Goal: Task Accomplishment & Management: Complete application form

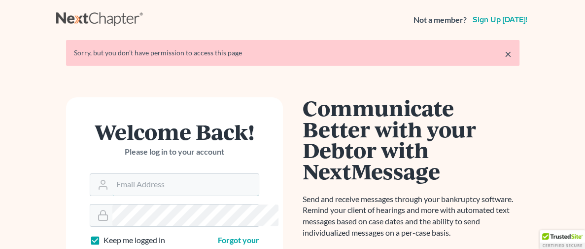
type input "[PERSON_NAME][EMAIL_ADDRESS][DOMAIN_NAME]"
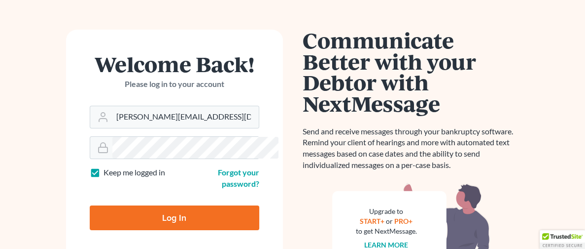
scroll to position [68, 0]
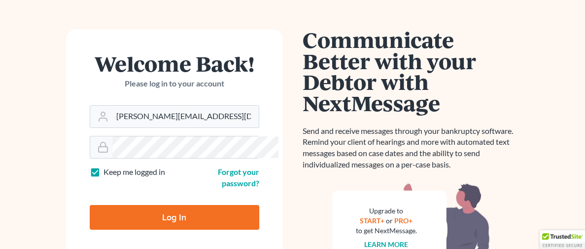
click at [169, 214] on input "Log In" at bounding box center [175, 217] width 170 height 25
type input "Thinking..."
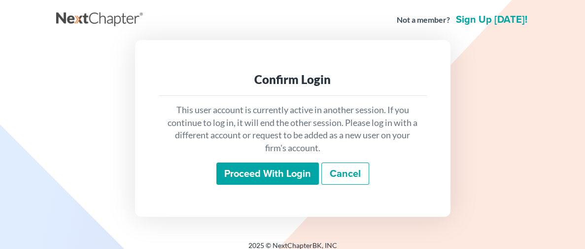
click at [273, 174] on input "Proceed with login" at bounding box center [267, 173] width 103 height 23
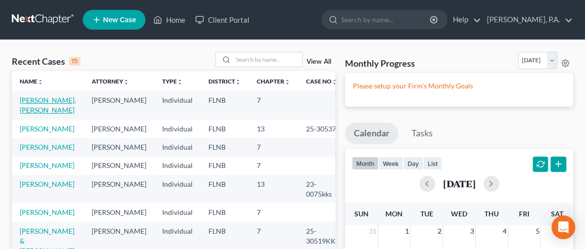
click at [39, 98] on link "[PERSON_NAME], [PERSON_NAME]" at bounding box center [48, 105] width 56 height 18
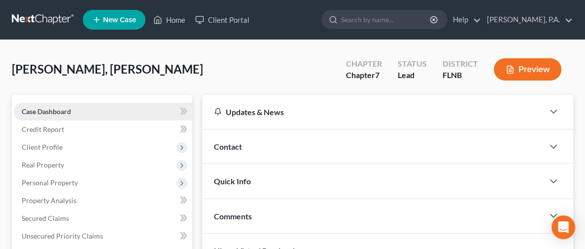
click at [60, 107] on span "Case Dashboard" at bounding box center [46, 111] width 49 height 8
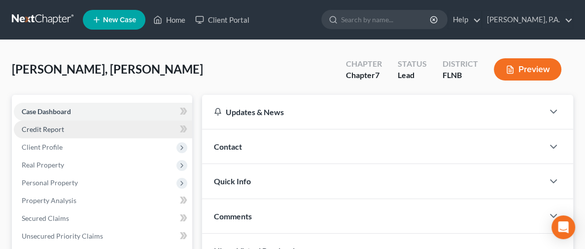
click at [51, 132] on span "Credit Report" at bounding box center [43, 129] width 42 height 8
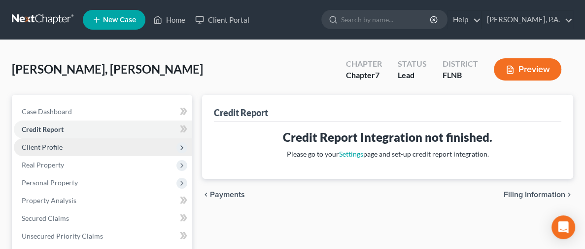
click at [55, 145] on span "Client Profile" at bounding box center [42, 147] width 41 height 8
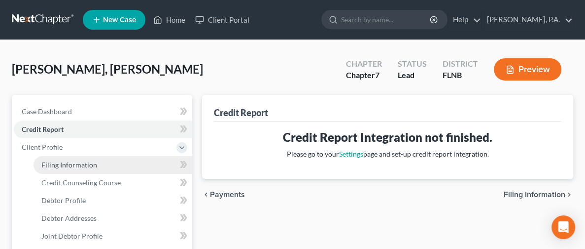
click at [73, 157] on link "Filing Information" at bounding box center [113, 165] width 159 height 18
select select "1"
select select "0"
select select "9"
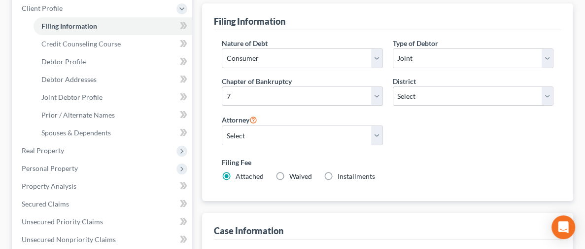
scroll to position [123, 0]
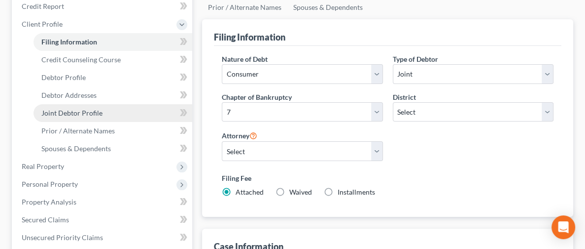
click at [89, 112] on span "Joint Debtor Profile" at bounding box center [71, 112] width 61 height 8
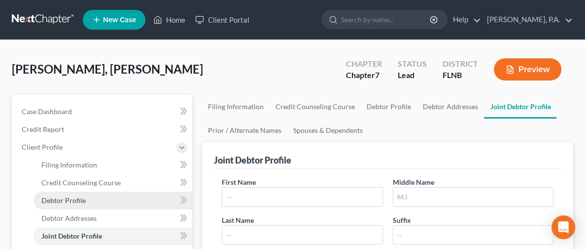
click at [77, 191] on link "Debtor Profile" at bounding box center [113, 200] width 159 height 18
select select "1"
select select "0"
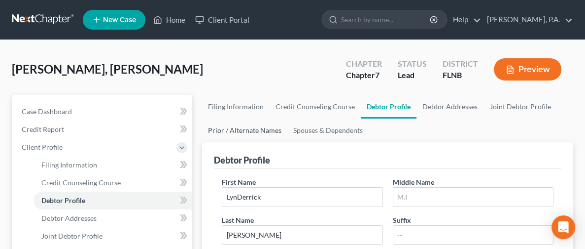
scroll to position [148, 0]
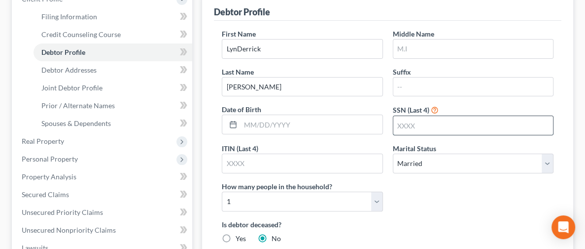
click at [394, 116] on input "text" at bounding box center [474, 125] width 160 height 19
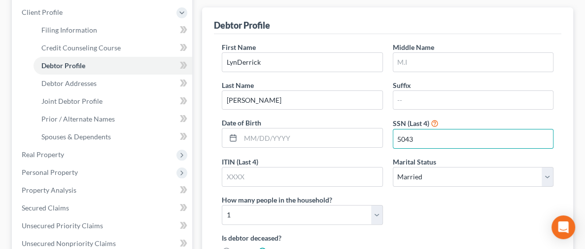
scroll to position [130, 0]
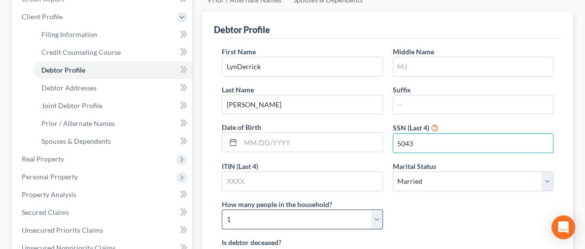
type input "5043"
click at [383, 209] on select "Select 1 2 3 4 5 6 7 8 9 10 11 12 13 14 15 16 17 18 19 20" at bounding box center [302, 219] width 161 height 20
select select "4"
click at [383, 209] on select "Select 1 2 3 4 5 6 7 8 9 10 11 12 13 14 15 16 17 18 19 20" at bounding box center [302, 219] width 161 height 20
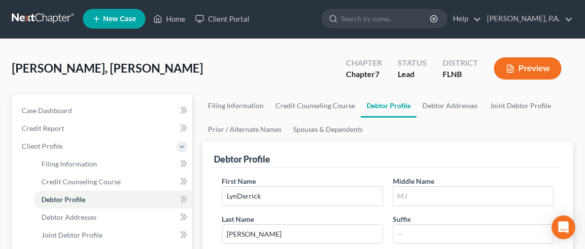
scroll to position [0, 0]
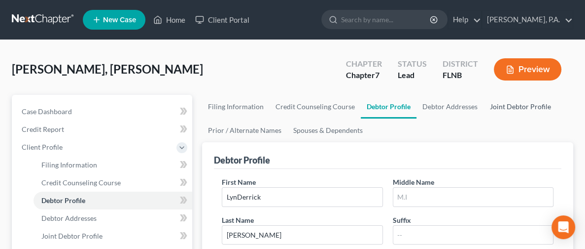
click at [484, 107] on link "Joint Debtor Profile" at bounding box center [520, 107] width 73 height 24
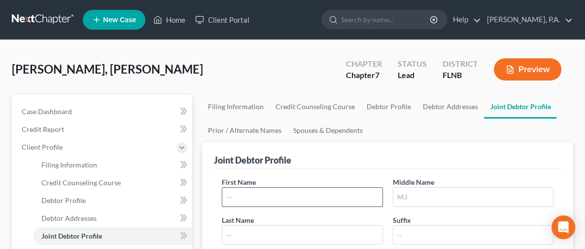
click at [234, 198] on input "text" at bounding box center [302, 196] width 160 height 19
type input "k"
type input "Keyarstan"
click at [394, 195] on input "text" at bounding box center [474, 196] width 160 height 19
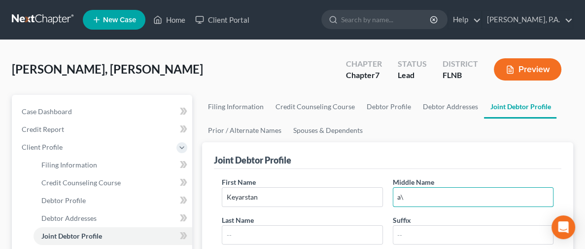
type input "a"
type input "A"
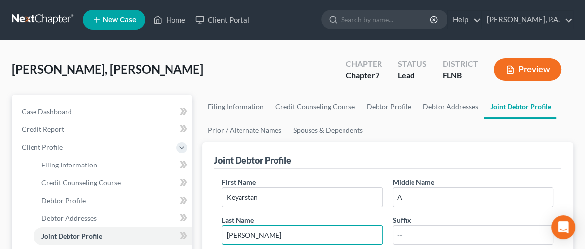
type input "Williams"
type input "5053"
click at [361, 108] on link "Debtor Profile" at bounding box center [389, 107] width 56 height 24
select select "1"
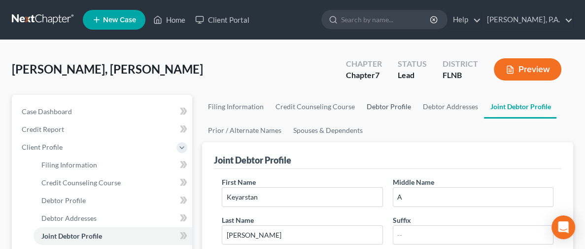
select select "4"
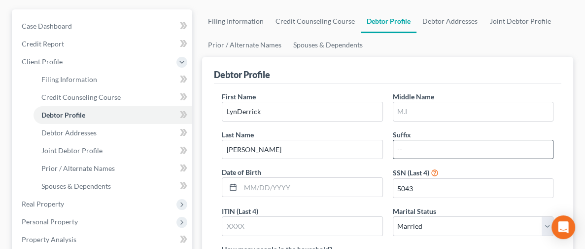
scroll to position [74, 0]
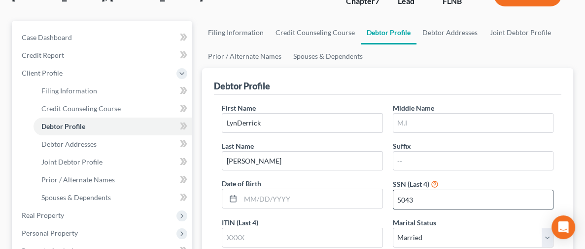
click at [394, 190] on input "5043" at bounding box center [474, 199] width 160 height 19
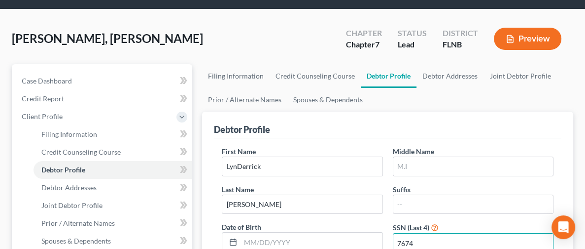
scroll to position [21, 0]
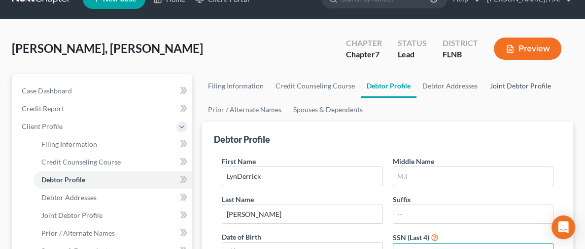
type input "7674"
click at [484, 86] on link "Joint Debtor Profile" at bounding box center [520, 86] width 73 height 24
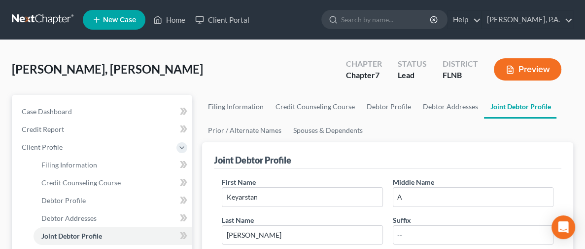
type input "5853"
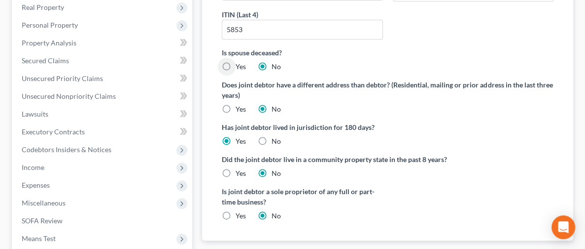
scroll to position [292, 0]
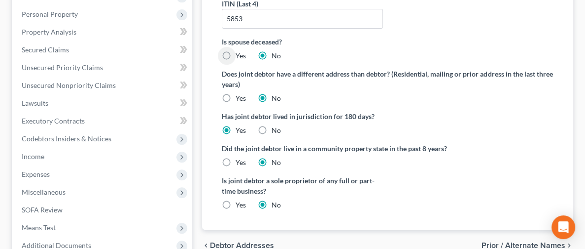
click at [511, 241] on span "Prior / Alternate Names" at bounding box center [524, 245] width 84 height 8
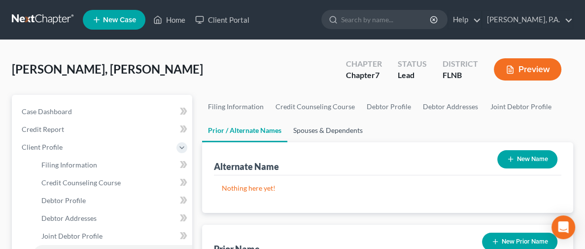
click at [287, 129] on link "Spouses & Dependents" at bounding box center [327, 130] width 81 height 24
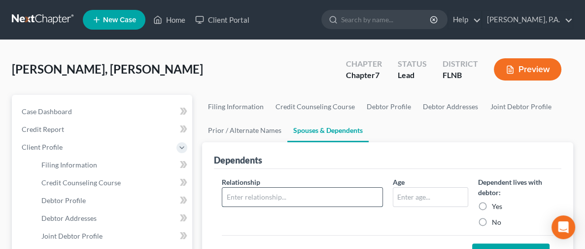
click at [273, 199] on input "text" at bounding box center [302, 196] width 160 height 19
type input "Son"
type input "7"
click at [492, 203] on label "Yes" at bounding box center [497, 206] width 10 height 10
click at [496, 203] on input "Yes" at bounding box center [499, 204] width 6 height 6
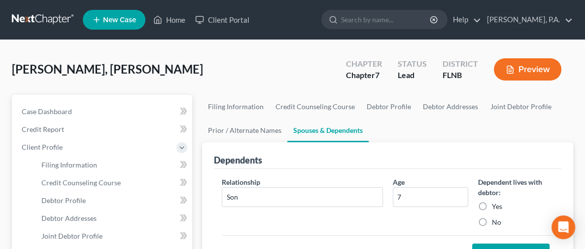
radio input "true"
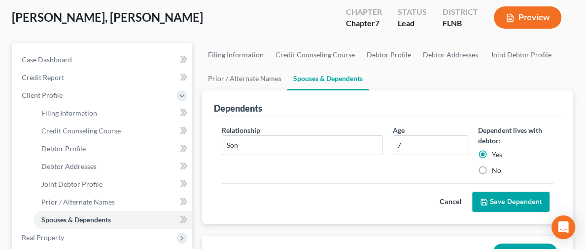
scroll to position [79, 0]
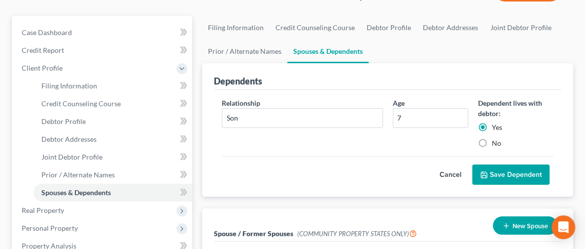
click at [504, 171] on button "Save Dependent" at bounding box center [510, 174] width 77 height 21
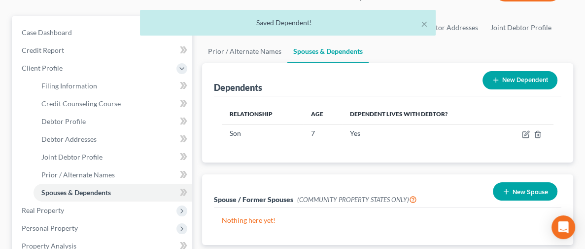
click at [506, 82] on button "New Dependent" at bounding box center [520, 80] width 75 height 18
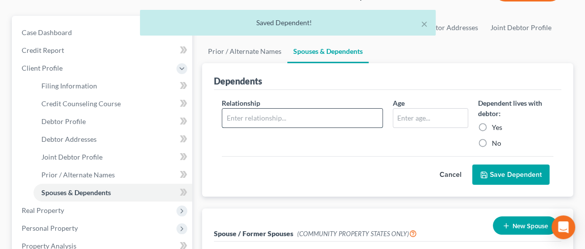
click at [246, 113] on input "text" at bounding box center [302, 117] width 160 height 19
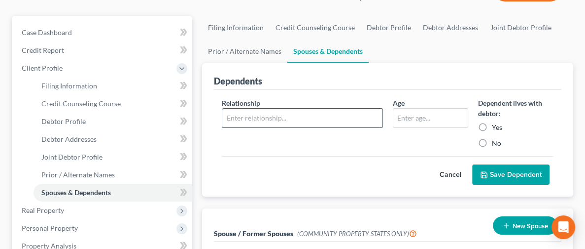
type input "Daughter"
click at [413, 117] on input "text" at bounding box center [431, 117] width 74 height 19
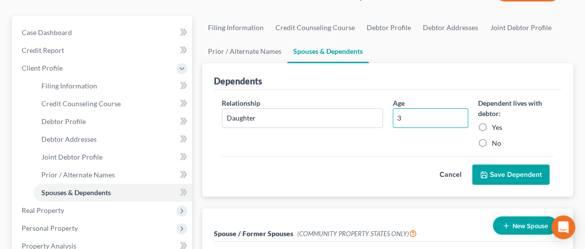
type input "3"
click at [492, 125] on label "Yes" at bounding box center [497, 127] width 10 height 10
click at [496, 125] on input "Yes" at bounding box center [499, 125] width 6 height 6
radio input "true"
click at [493, 168] on button "Save Dependent" at bounding box center [510, 174] width 77 height 21
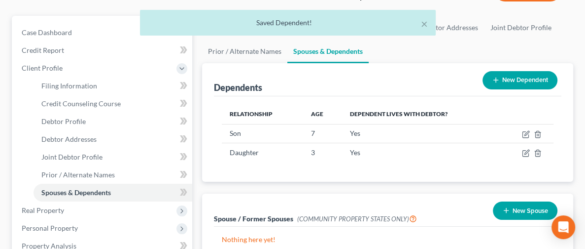
click at [512, 79] on button "New Dependent" at bounding box center [520, 80] width 75 height 18
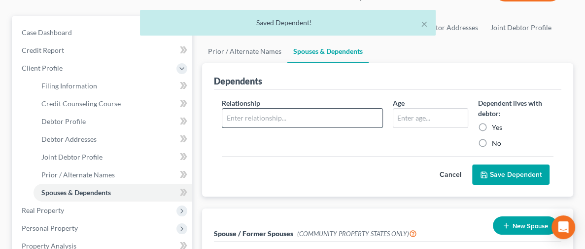
click at [230, 115] on input "text" at bounding box center [302, 117] width 160 height 19
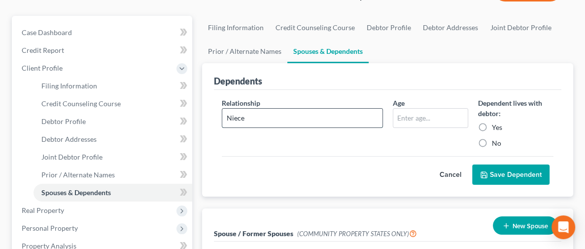
type input "Niece"
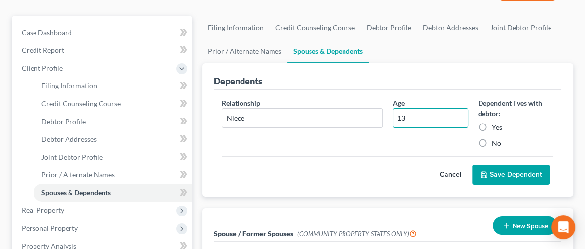
type input "13"
click at [492, 126] on label "Yes" at bounding box center [497, 127] width 10 height 10
click at [496, 126] on input "Yes" at bounding box center [499, 125] width 6 height 6
radio input "true"
click at [500, 168] on button "Save Dependent" at bounding box center [510, 174] width 77 height 21
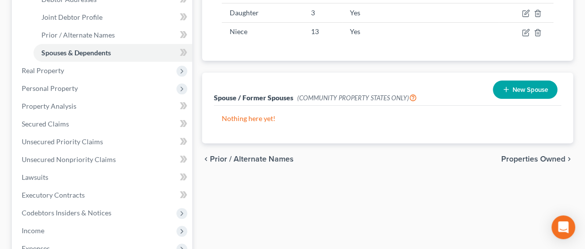
scroll to position [222, 0]
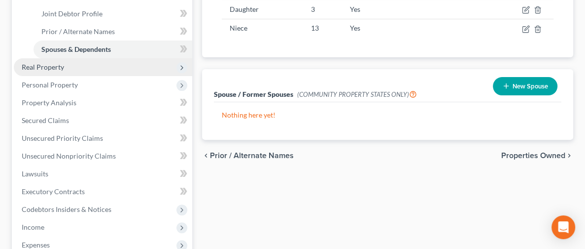
click at [64, 68] on span "Real Property" at bounding box center [103, 67] width 179 height 18
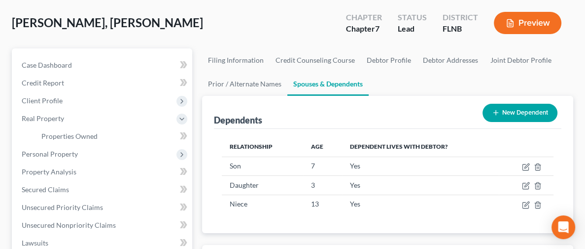
scroll to position [46, 0]
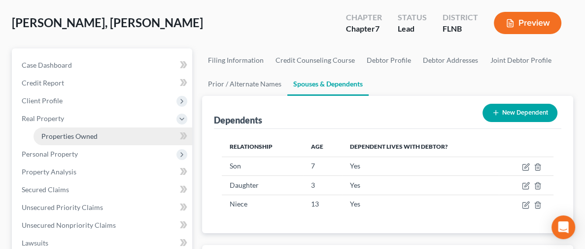
click at [81, 135] on span "Properties Owned" at bounding box center [69, 136] width 56 height 8
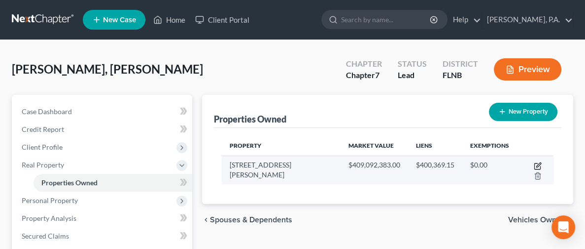
click at [534, 165] on icon "button" at bounding box center [538, 166] width 8 height 8
select select "9"
select select "2"
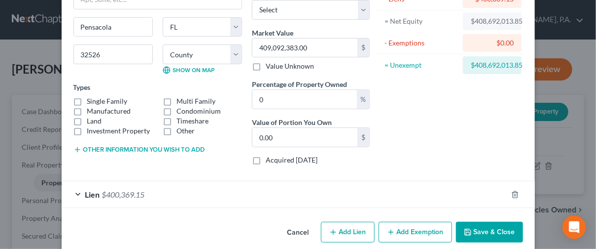
scroll to position [97, 0]
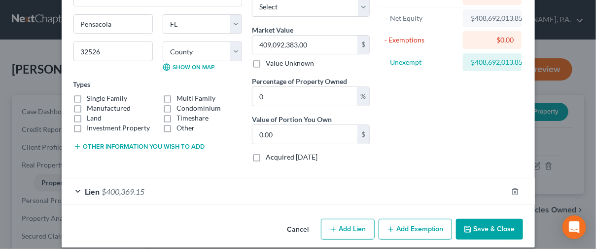
click at [418, 232] on button "Add Exemption" at bounding box center [415, 228] width 73 height 21
select select "2"
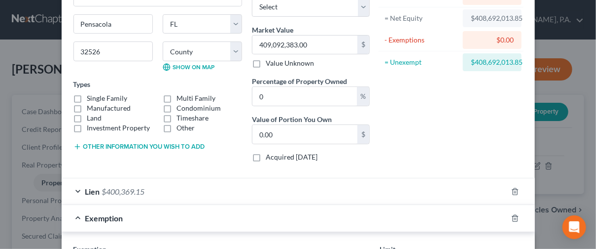
scroll to position [245, 0]
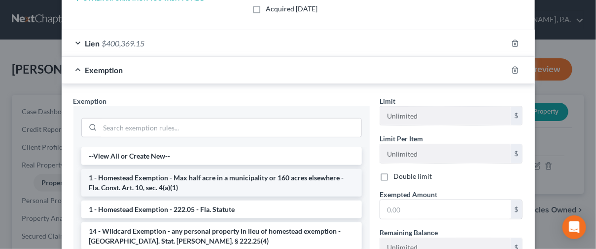
click at [213, 177] on li "1 - Homestead Exemption - Max half acre in a municipality or 160 acres elsewher…" at bounding box center [221, 183] width 281 height 28
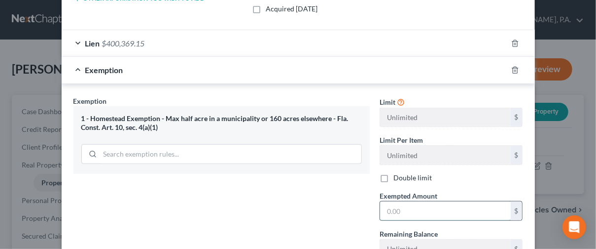
click at [419, 212] on input "text" at bounding box center [445, 210] width 131 height 19
type input "409,099"
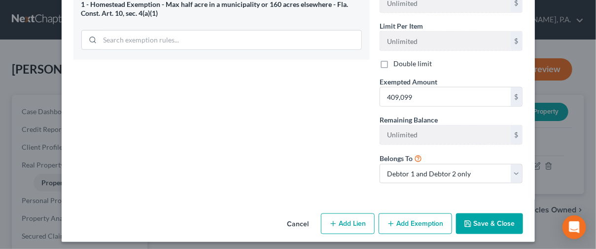
click at [485, 222] on button "Save & Close" at bounding box center [489, 223] width 67 height 21
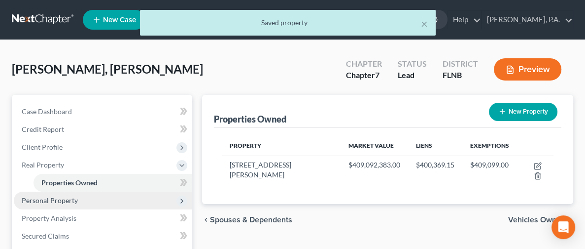
click at [63, 203] on span "Personal Property" at bounding box center [50, 200] width 56 height 8
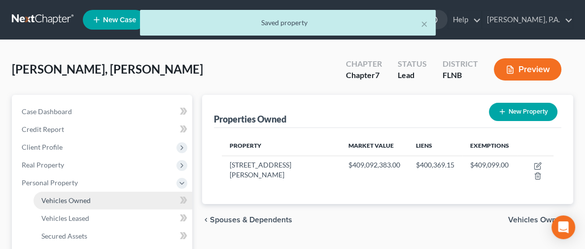
click at [79, 200] on span "Vehicles Owned" at bounding box center [65, 200] width 49 height 8
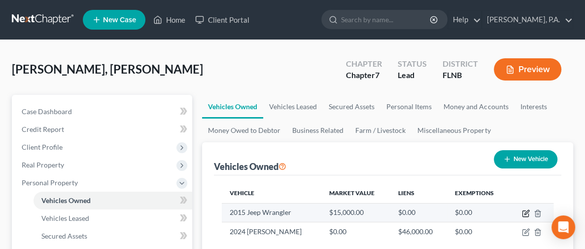
click at [525, 212] on icon "button" at bounding box center [527, 212] width 4 height 4
select select "0"
select select "11"
select select "0"
select select "2"
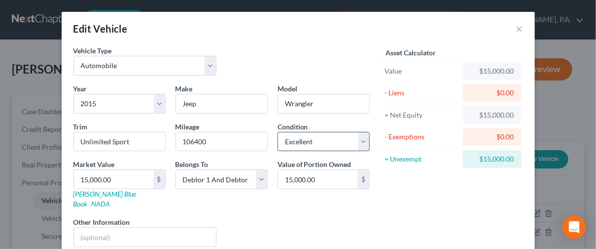
scroll to position [56, 0]
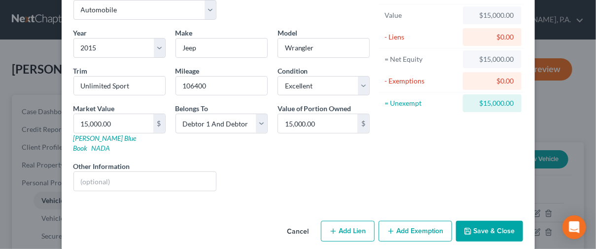
click at [397, 220] on button "Add Exemption" at bounding box center [415, 230] width 73 height 21
select select "2"
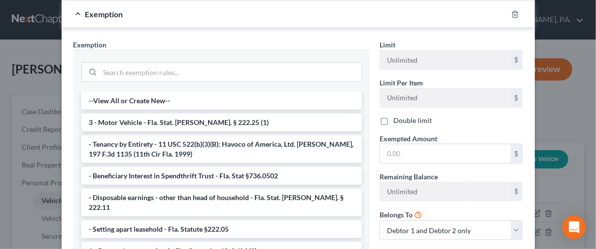
scroll to position [266, 0]
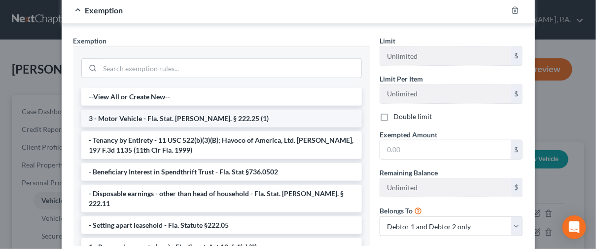
click at [163, 109] on li "3 - Motor Vehicle - Fla. Stat. Ann. § 222.25 (1)" at bounding box center [221, 118] width 281 height 18
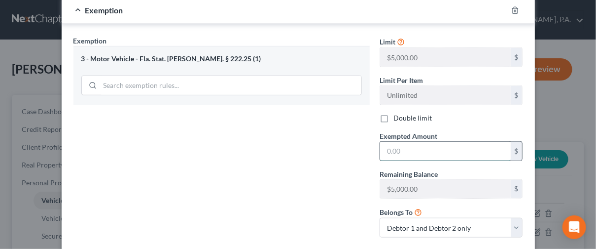
click at [424, 142] on input "text" at bounding box center [445, 151] width 131 height 19
click at [396, 113] on label "Double limit" at bounding box center [413, 118] width 38 height 10
click at [397, 113] on input "Double limit" at bounding box center [400, 116] width 6 height 6
checkbox input "true"
click at [410, 142] on input "text" at bounding box center [445, 151] width 131 height 19
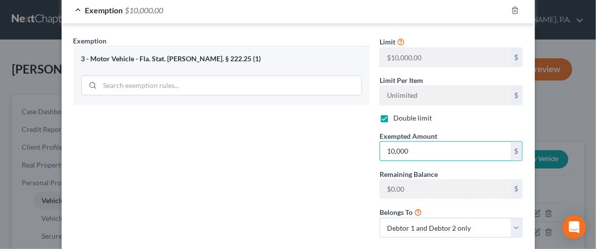
type input "10,000"
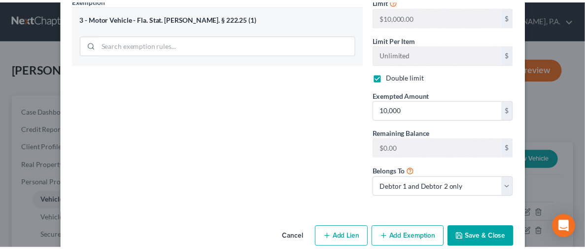
scroll to position [311, 0]
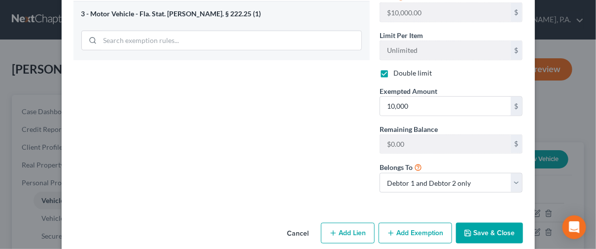
click at [498, 222] on button "Save & Close" at bounding box center [489, 232] width 67 height 21
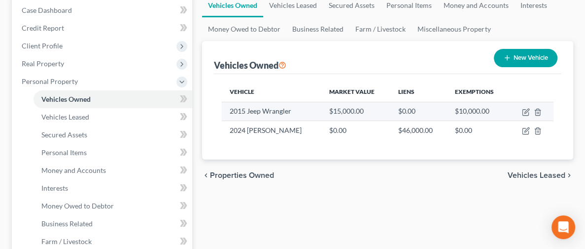
scroll to position [148, 0]
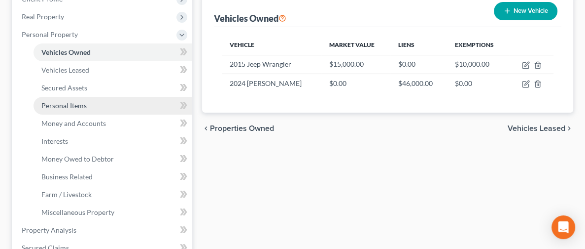
click at [70, 99] on link "Personal Items" at bounding box center [113, 106] width 159 height 18
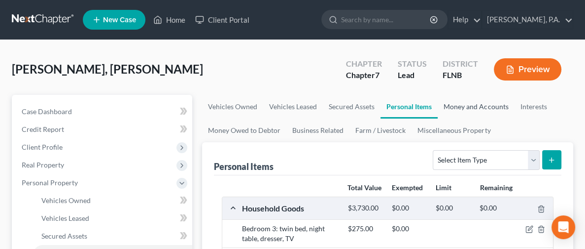
click at [438, 105] on link "Money and Accounts" at bounding box center [476, 107] width 76 height 24
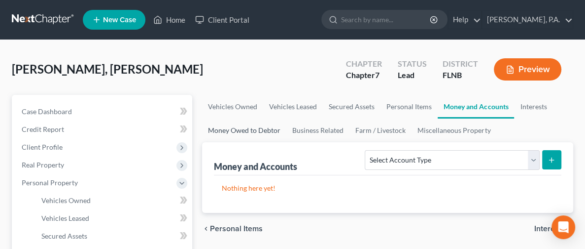
click at [202, 128] on link "Money Owed to Debtor" at bounding box center [244, 130] width 84 height 24
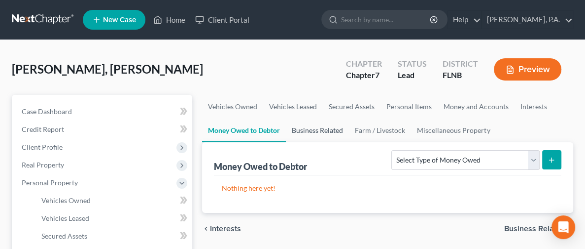
click at [286, 131] on link "Business Related" at bounding box center [317, 130] width 63 height 24
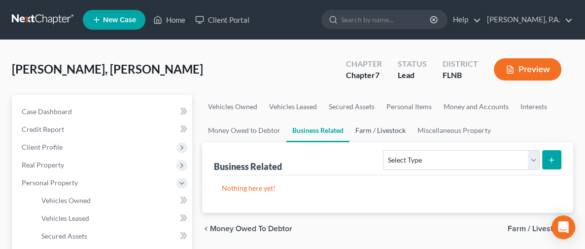
click at [350, 130] on link "Farm / Livestock" at bounding box center [381, 130] width 62 height 24
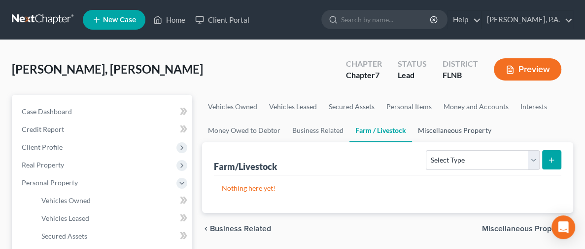
click at [412, 127] on link "Miscellaneous Property" at bounding box center [454, 130] width 85 height 24
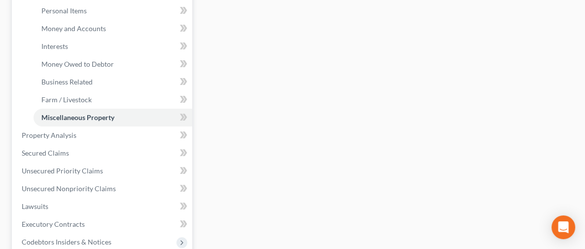
scroll to position [251, 0]
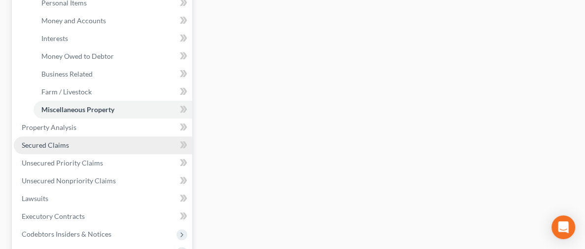
click at [61, 143] on span "Secured Claims" at bounding box center [45, 145] width 47 height 8
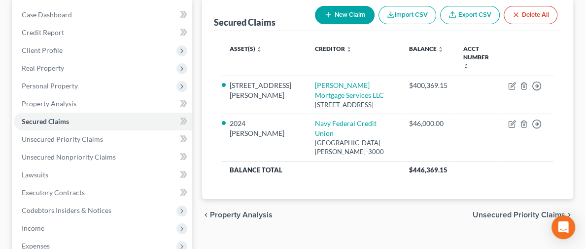
scroll to position [148, 0]
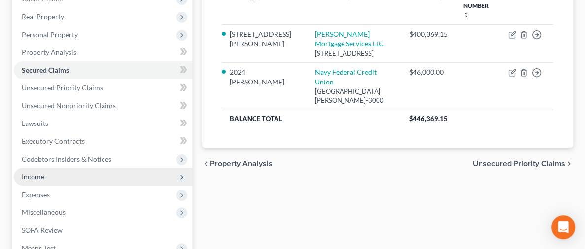
click at [67, 178] on span "Income" at bounding box center [103, 177] width 179 height 18
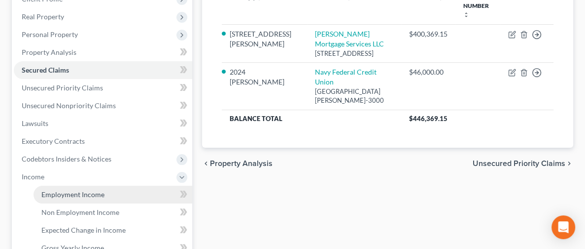
click at [72, 192] on span "Employment Income" at bounding box center [72, 194] width 63 height 8
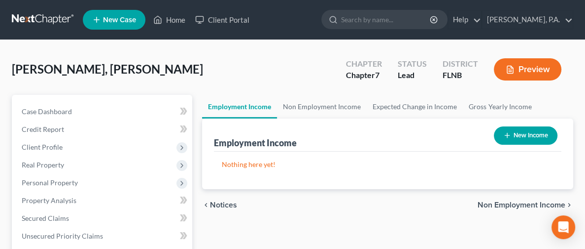
click at [527, 136] on button "New Income" at bounding box center [526, 135] width 64 height 18
select select "0"
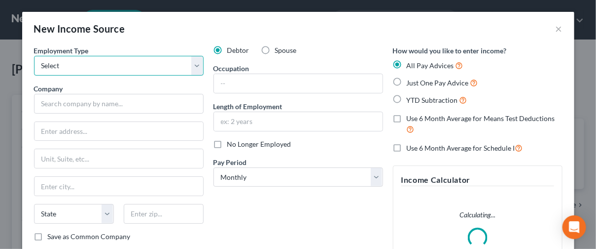
click at [99, 60] on select "Select Full or Part Time Employment Self Employment" at bounding box center [119, 66] width 170 height 20
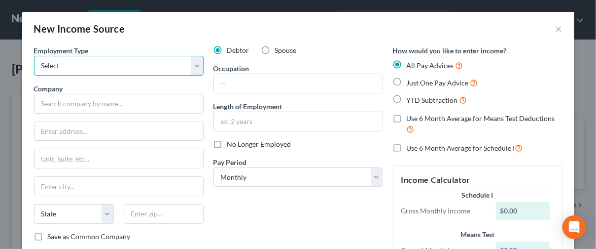
select select "0"
click at [34, 56] on select "Select Full or Part Time Employment Self Employment" at bounding box center [119, 66] width 170 height 20
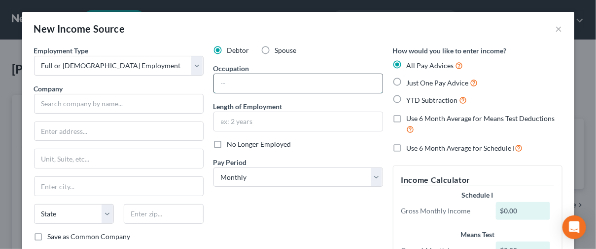
click at [247, 79] on input "text" at bounding box center [298, 83] width 169 height 19
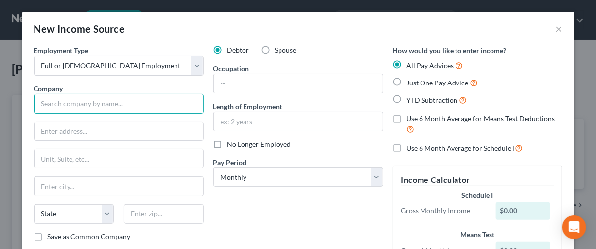
click at [89, 98] on input "text" at bounding box center [119, 104] width 170 height 20
type input "Coca-Cola"
click at [438, 82] on span "Just One Pay Advice" at bounding box center [438, 82] width 62 height 8
click at [417, 82] on input "Just One Pay Advice" at bounding box center [414, 80] width 6 height 6
radio input "true"
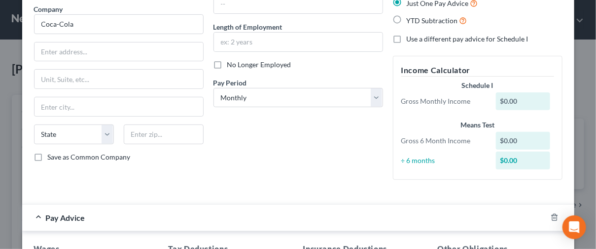
scroll to position [99, 0]
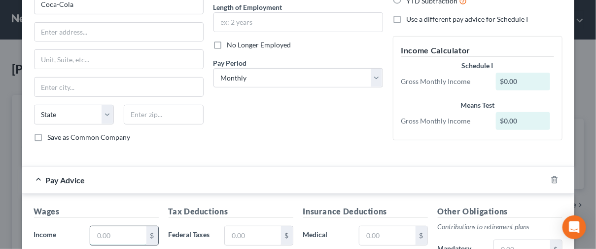
click at [95, 232] on input "text" at bounding box center [118, 235] width 56 height 19
type input "6,696.23"
click at [248, 234] on input "text" at bounding box center [253, 235] width 56 height 19
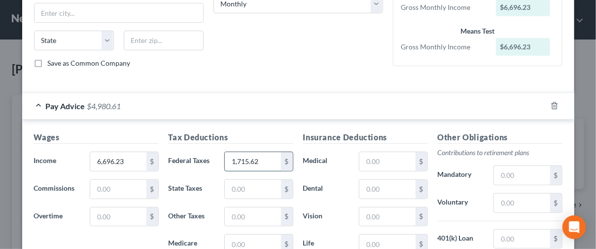
scroll to position [247, 0]
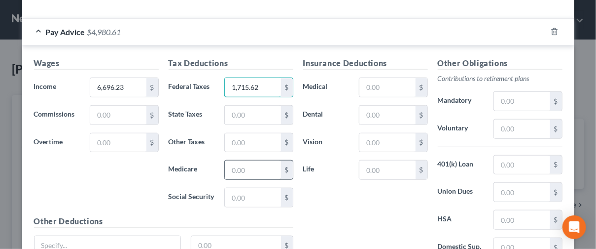
type input "1,715.62"
click at [234, 166] on input "text" at bounding box center [253, 169] width 56 height 19
type input "774.79"
click at [233, 194] on input "text" at bounding box center [253, 197] width 56 height 19
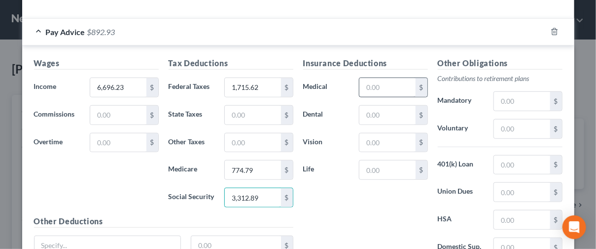
type input "3,312.89"
click at [390, 83] on input "text" at bounding box center [387, 87] width 56 height 19
click at [382, 85] on input "text" at bounding box center [387, 87] width 56 height 19
type input "10.92"
click at [371, 112] on input "text" at bounding box center [387, 115] width 56 height 19
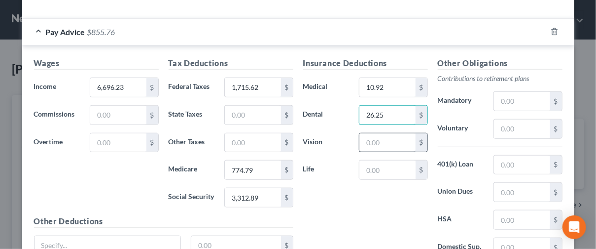
type input "26.25"
click at [364, 135] on input "text" at bounding box center [387, 142] width 56 height 19
type input "14.07"
click at [366, 161] on input "text" at bounding box center [387, 169] width 56 height 19
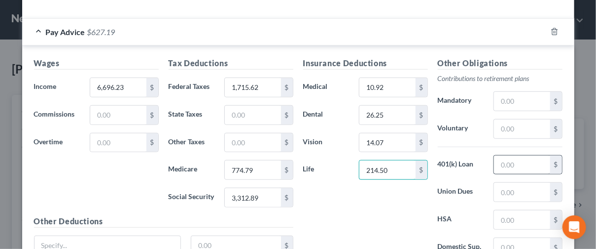
type input "214.50"
click at [512, 158] on input "text" at bounding box center [522, 164] width 56 height 19
click at [523, 103] on input "text" at bounding box center [522, 101] width 56 height 19
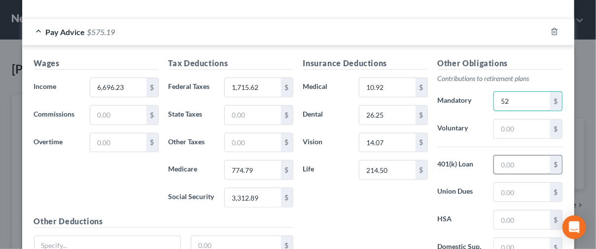
type input "52"
click at [494, 164] on input "text" at bounding box center [522, 164] width 56 height 19
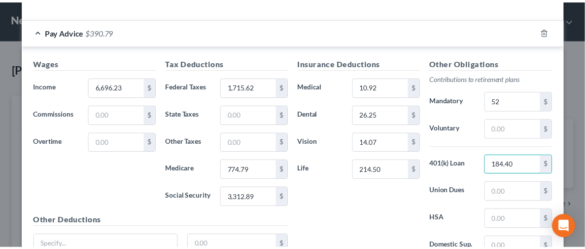
scroll to position [333, 0]
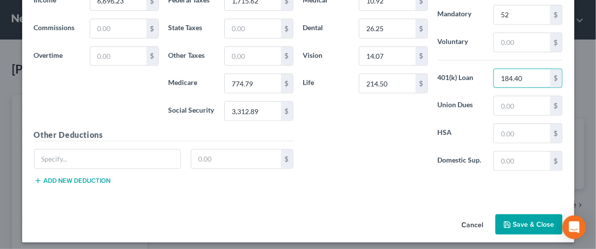
type input "184.40"
click at [522, 220] on button "Save & Close" at bounding box center [529, 224] width 67 height 21
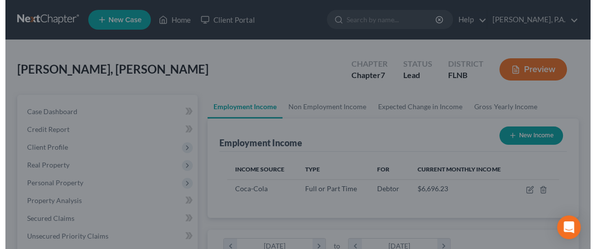
scroll to position [492949, 492892]
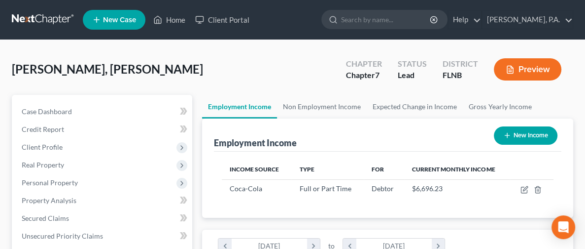
click at [520, 133] on button "New Income" at bounding box center [526, 135] width 64 height 18
select select "0"
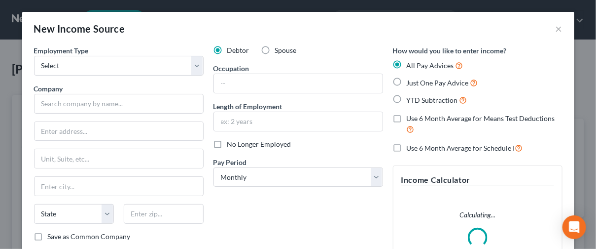
scroll to position [175, 237]
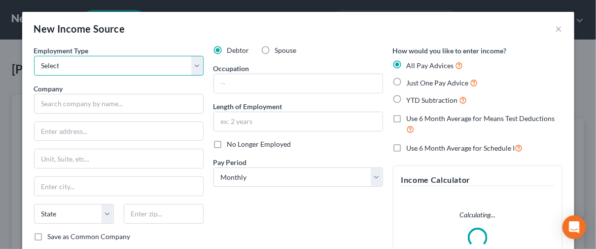
click at [91, 60] on select "Select Full or Part Time Employment Self Employment" at bounding box center [119, 66] width 170 height 20
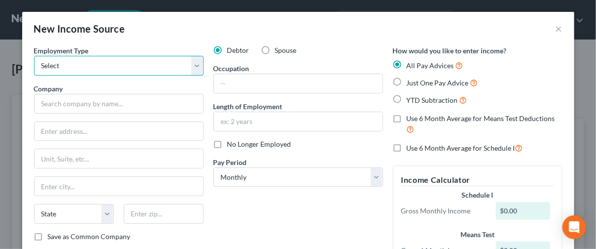
click at [91, 60] on select "Select Full or Part Time Employment Self Employment" at bounding box center [119, 66] width 170 height 20
select select "0"
click at [34, 56] on select "Select Full or Part Time Employment Self Employment" at bounding box center [119, 66] width 170 height 20
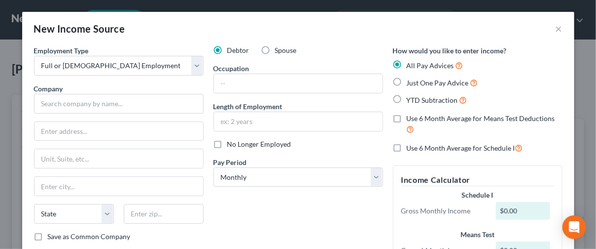
click at [275, 51] on label "Spouse" at bounding box center [286, 50] width 22 height 10
click at [279, 51] on input "Spouse" at bounding box center [282, 48] width 6 height 6
radio input "true"
click at [246, 81] on input "text" at bounding box center [298, 83] width 169 height 19
click at [131, 99] on input "text" at bounding box center [119, 104] width 170 height 20
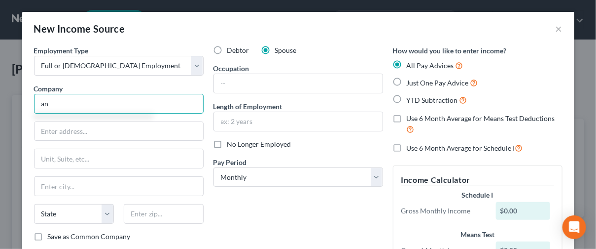
type input "a"
type input "n"
type input "Navy Federal"
click at [407, 77] on label "Just One Pay Advice" at bounding box center [443, 82] width 72 height 11
click at [411, 77] on input "Just One Pay Advice" at bounding box center [414, 80] width 6 height 6
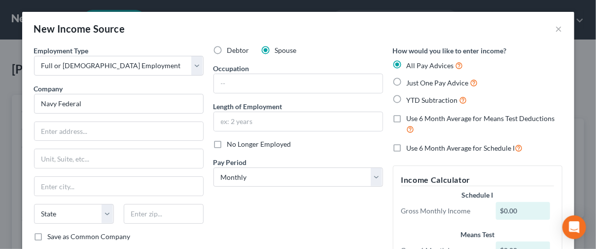
radio input "true"
type input "Navy Federal"
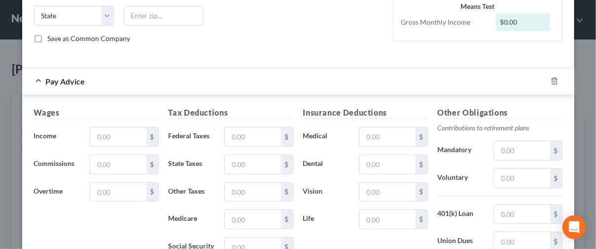
scroll to position [241, 0]
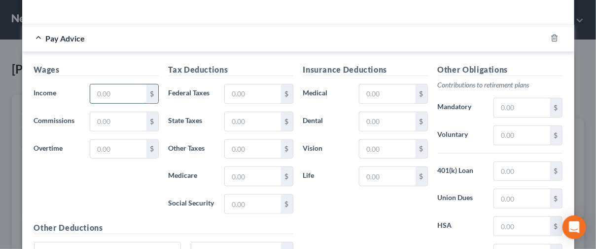
click at [102, 93] on input "text" at bounding box center [118, 93] width 56 height 19
type input "6,031.22"
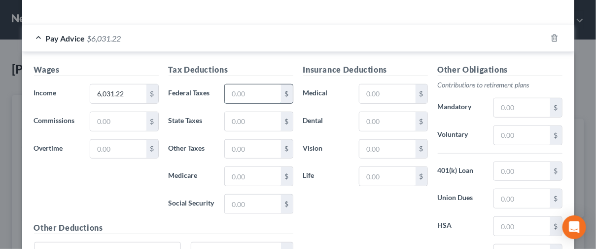
click at [247, 91] on input "text" at bounding box center [253, 93] width 56 height 19
type input "153.09"
click at [243, 120] on input "text" at bounding box center [253, 121] width 56 height 19
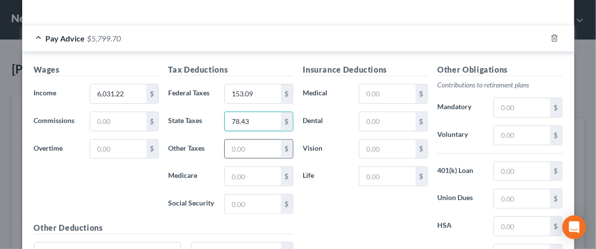
type input "78.43"
click at [247, 144] on input "text" at bounding box center [253, 149] width 56 height 19
type input "335.35"
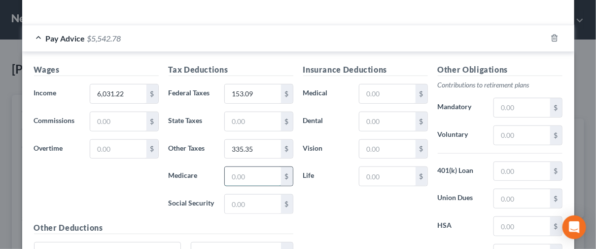
click at [238, 167] on input "text" at bounding box center [253, 176] width 56 height 19
paste input "78.43"
type input "78.43"
click at [245, 194] on input "text" at bounding box center [253, 203] width 56 height 19
paste input "335.35"
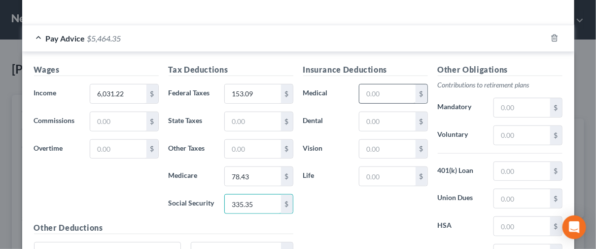
type input "335.35"
click at [378, 91] on input "text" at bounding box center [387, 93] width 56 height 19
type input "396.5"
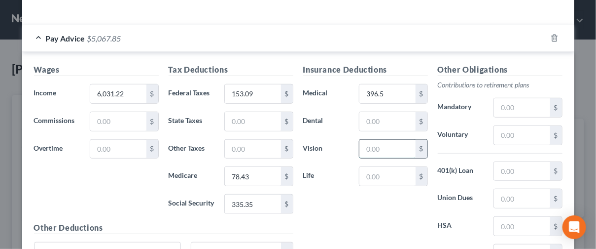
click at [378, 140] on input "text" at bounding box center [387, 149] width 56 height 19
type input "48"
click at [391, 178] on input "text" at bounding box center [387, 176] width 56 height 19
type input "82."
drag, startPoint x: 387, startPoint y: 127, endPoint x: 389, endPoint y: 120, distance: 7.1
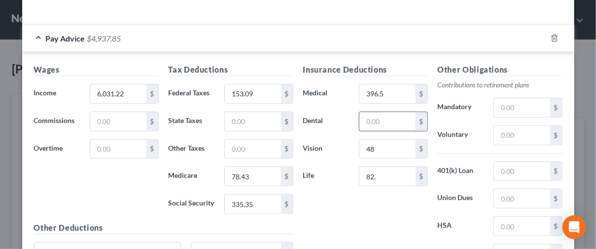
click at [387, 126] on div "$" at bounding box center [393, 121] width 69 height 20
click at [389, 115] on input "text" at bounding box center [387, 121] width 56 height 19
type input "82.5"
click at [393, 176] on input "82." at bounding box center [387, 176] width 56 height 19
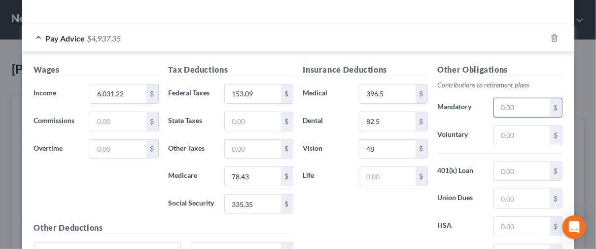
click at [521, 102] on input "text" at bounding box center [522, 107] width 56 height 19
type input "377.81"
type input "136.31"
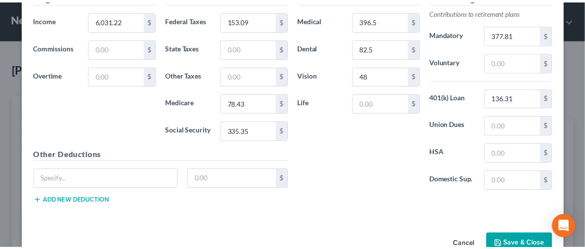
scroll to position [309, 0]
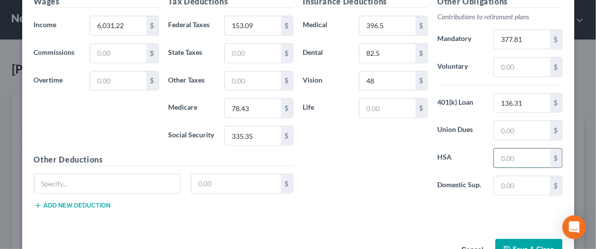
click at [502, 158] on input "text" at bounding box center [522, 157] width 56 height 19
type input "41.67"
click at [525, 239] on button "Save & Close" at bounding box center [529, 249] width 67 height 21
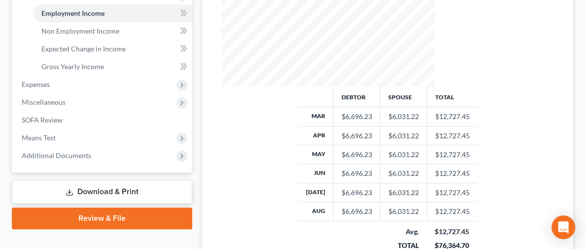
scroll to position [289, 0]
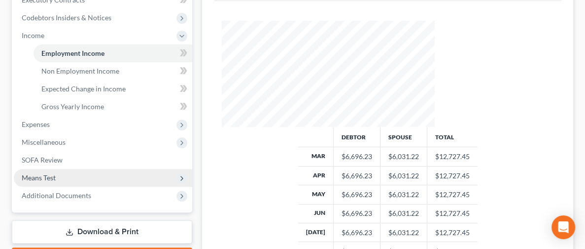
click at [48, 177] on span "Means Test" at bounding box center [39, 177] width 34 height 8
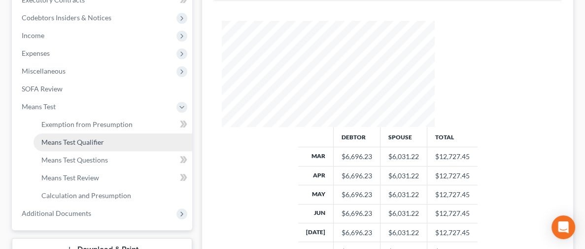
click at [108, 140] on link "Means Test Qualifier" at bounding box center [113, 142] width 159 height 18
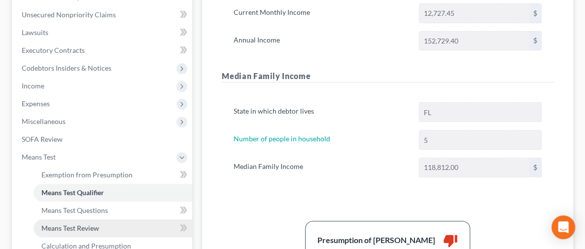
scroll to position [296, 0]
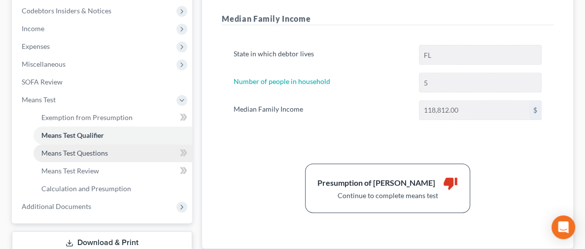
click at [112, 154] on link "Means Test Questions" at bounding box center [113, 153] width 159 height 18
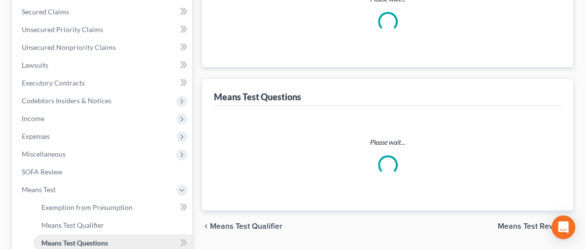
select select "0"
select select "60"
select select "2"
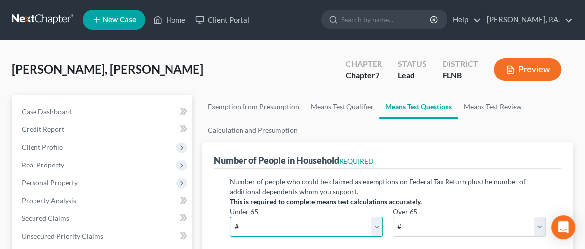
click at [383, 216] on select "# 0 1 2 3 4 5 6 7 8 9 10" at bounding box center [306, 226] width 153 height 20
select select "5"
click at [369, 216] on select "# 0 1 2 3 4 5 6 7 8 9 10" at bounding box center [306, 226] width 153 height 20
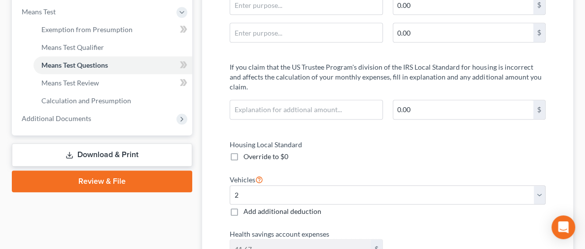
scroll to position [370, 0]
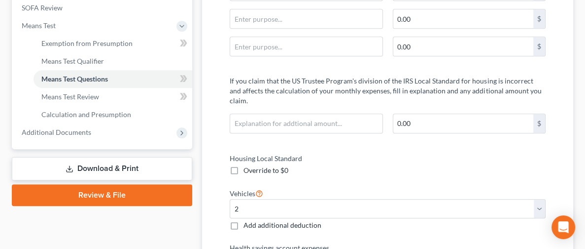
click at [244, 220] on span "Add additional deduction" at bounding box center [283, 224] width 78 height 8
click at [248, 220] on input "Add additional deduction" at bounding box center [251, 223] width 6 height 6
click at [244, 220] on span "Add additional deduction" at bounding box center [283, 224] width 78 height 8
click at [248, 220] on input "Add additional deduction" at bounding box center [251, 223] width 6 height 6
checkbox input "false"
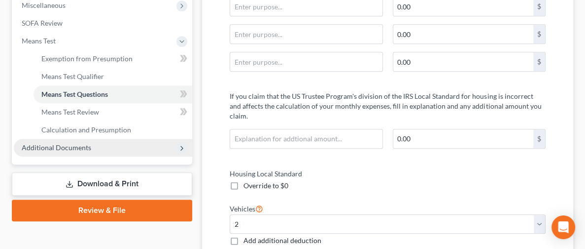
scroll to position [296, 0]
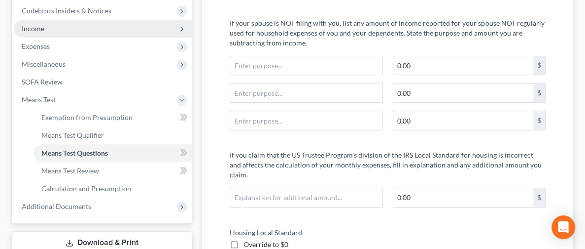
click at [105, 29] on span "Income" at bounding box center [103, 29] width 179 height 18
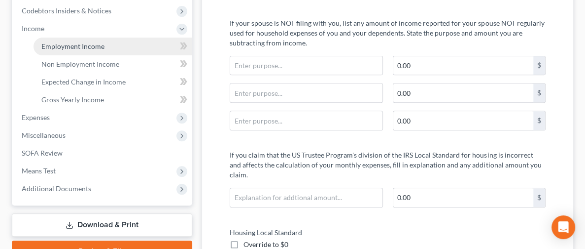
click at [97, 47] on span "Employment Income" at bounding box center [72, 46] width 63 height 8
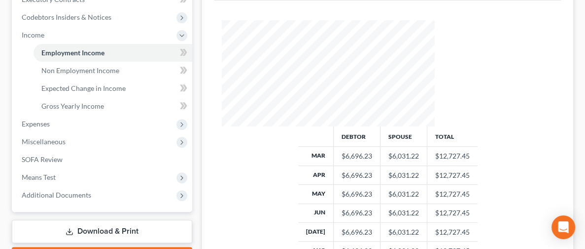
scroll to position [296, 0]
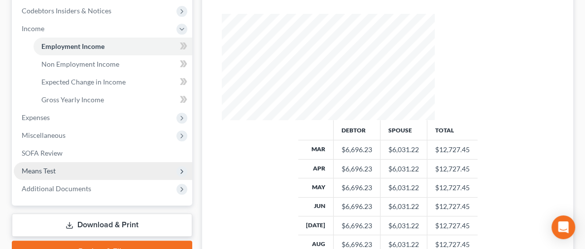
click at [63, 173] on span "Means Test" at bounding box center [103, 171] width 179 height 18
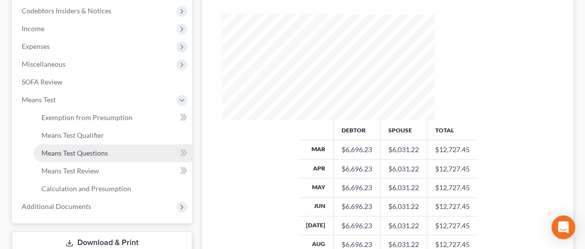
click at [111, 152] on link "Means Test Questions" at bounding box center [113, 153] width 159 height 18
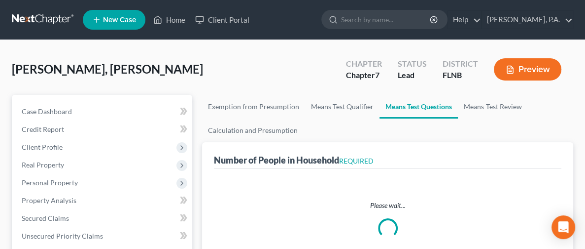
select select "0"
select select "60"
select select "2"
select select "5"
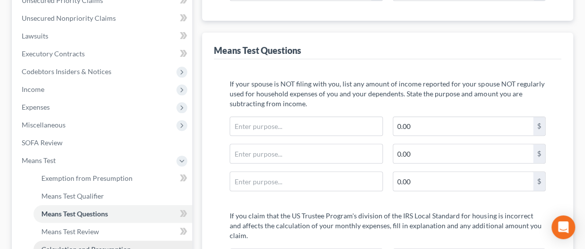
scroll to position [222, 0]
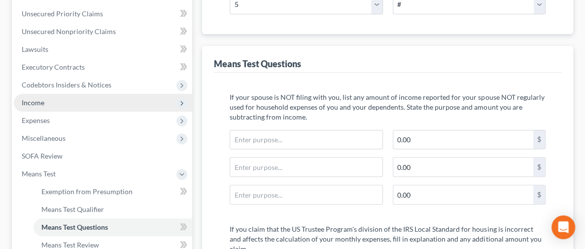
click at [62, 101] on span "Income" at bounding box center [103, 103] width 179 height 18
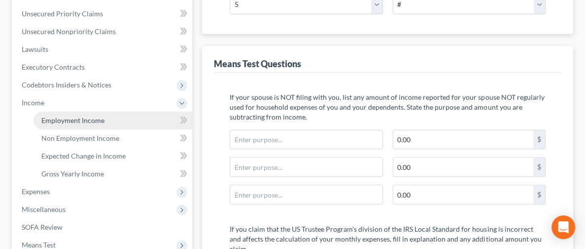
click at [93, 116] on span "Employment Income" at bounding box center [72, 120] width 63 height 8
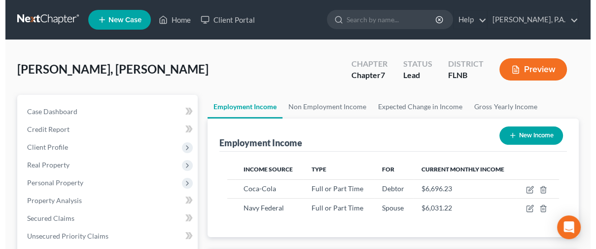
scroll to position [175, 233]
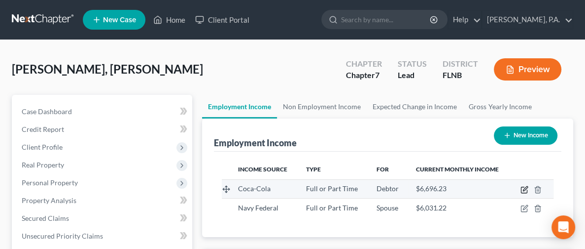
click at [523, 190] on icon "button" at bounding box center [525, 189] width 8 height 8
select select "0"
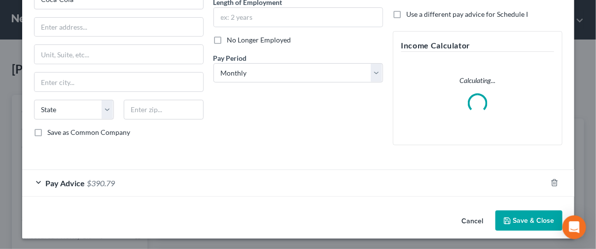
scroll to position [95, 0]
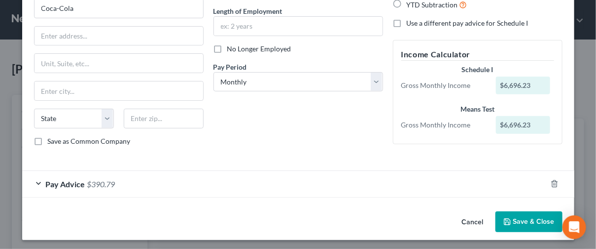
click at [32, 182] on div "Pay Advice $390.79" at bounding box center [284, 184] width 525 height 26
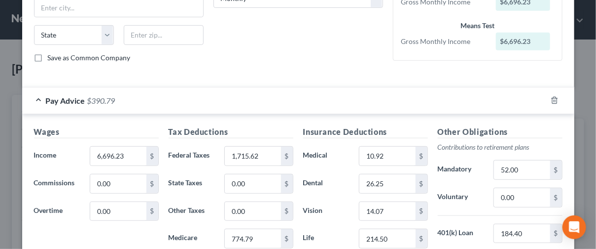
scroll to position [252, 0]
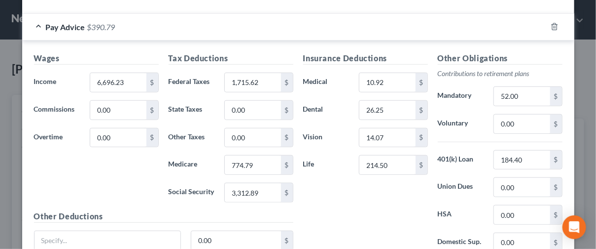
scroll to position [222, 0]
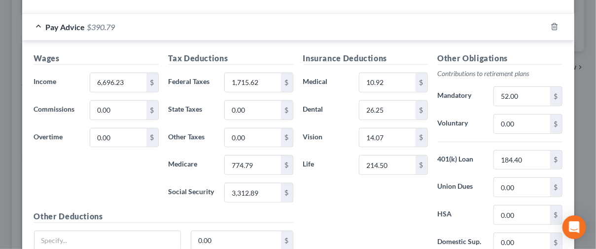
select select "5"
select select "0"
select select "60"
select select "2"
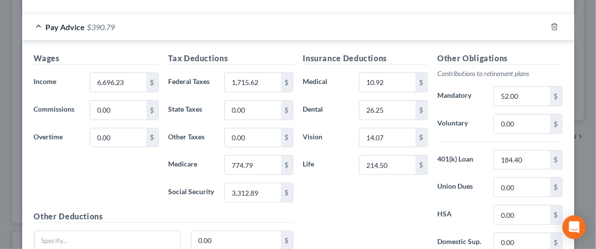
select select "0"
select select "60"
select select "2"
select select "5"
click at [29, 23] on div "Pay Advice $390.79" at bounding box center [284, 27] width 525 height 26
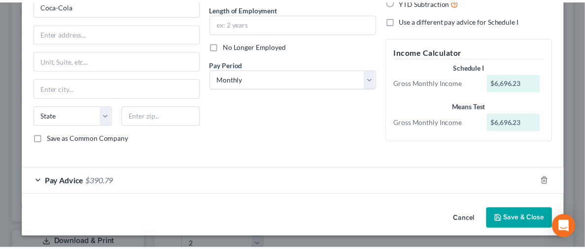
scroll to position [95, 0]
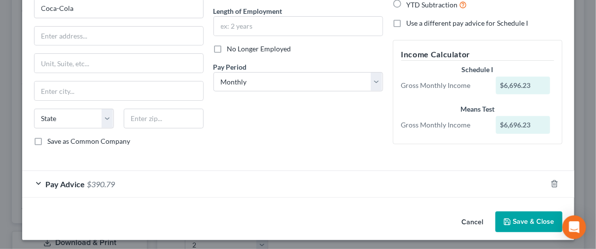
drag, startPoint x: 533, startPoint y: 219, endPoint x: 526, endPoint y: 208, distance: 13.5
click at [526, 208] on div "Cancel Save & Close" at bounding box center [298, 223] width 552 height 33
click at [518, 219] on button "Save & Close" at bounding box center [529, 221] width 67 height 21
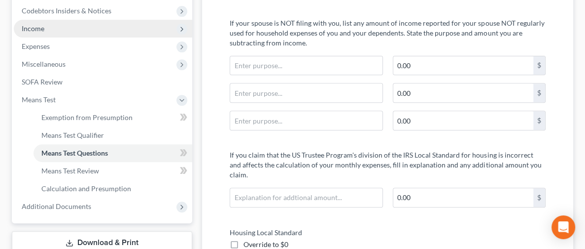
click at [66, 28] on span "Income" at bounding box center [103, 29] width 179 height 18
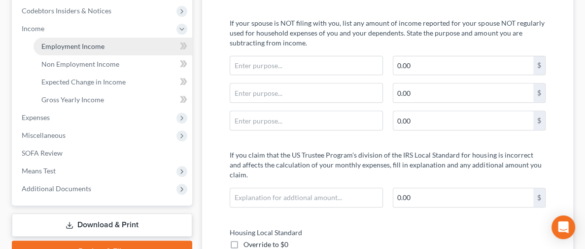
click at [93, 51] on link "Employment Income" at bounding box center [113, 46] width 159 height 18
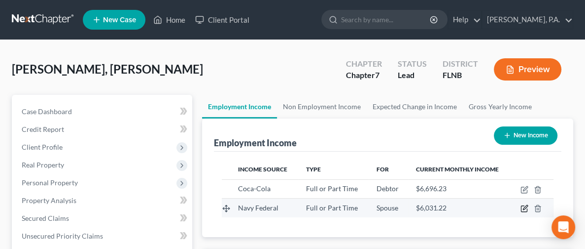
click at [521, 206] on icon "button" at bounding box center [525, 208] width 8 height 8
select select "0"
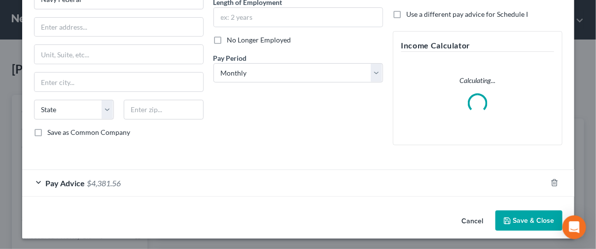
scroll to position [95, 0]
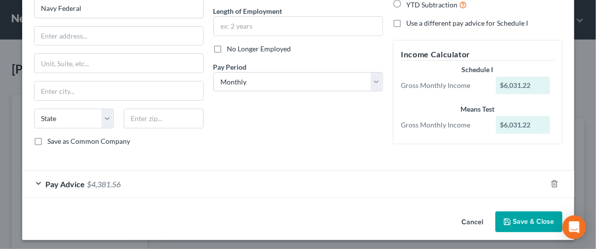
click at [36, 181] on div "Pay Advice $4,381.56" at bounding box center [284, 184] width 525 height 26
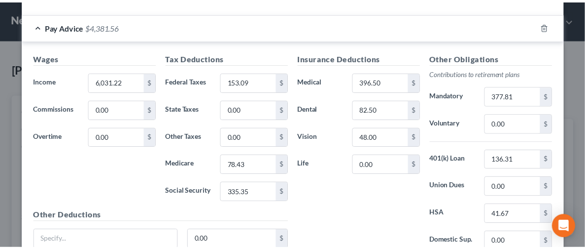
scroll to position [333, 0]
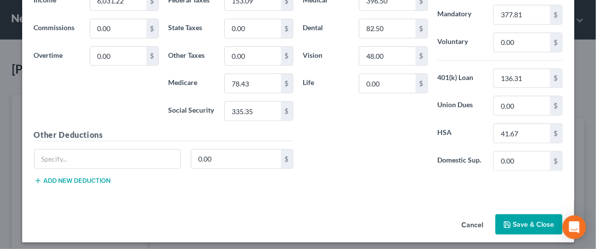
click at [505, 220] on icon "button" at bounding box center [507, 224] width 8 height 8
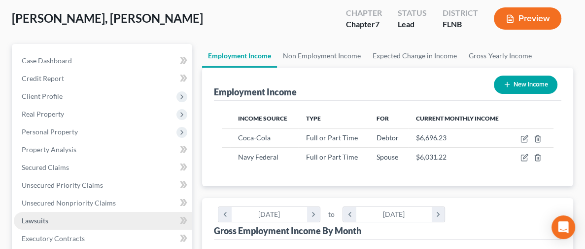
scroll to position [345, 0]
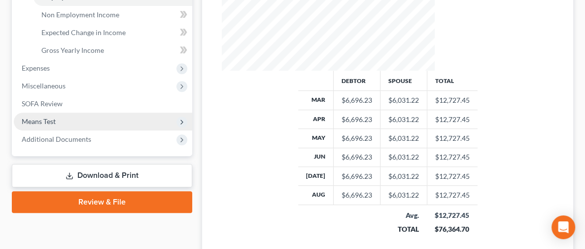
click at [68, 115] on span "Means Test" at bounding box center [103, 121] width 179 height 18
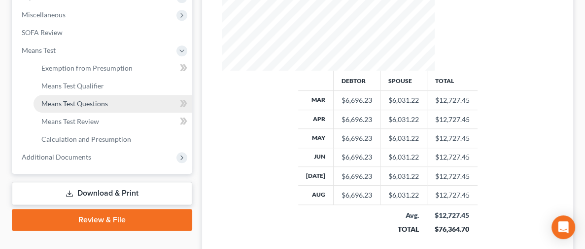
click at [103, 103] on span "Means Test Questions" at bounding box center [74, 103] width 67 height 8
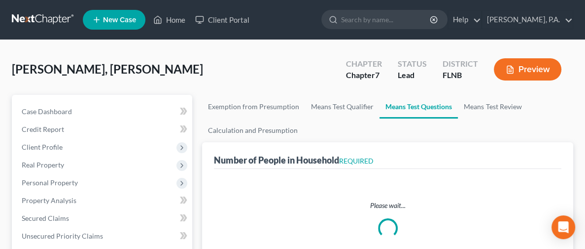
select select "0"
select select "60"
select select "2"
select select "5"
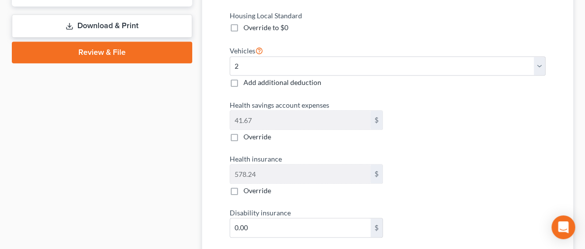
scroll to position [518, 0]
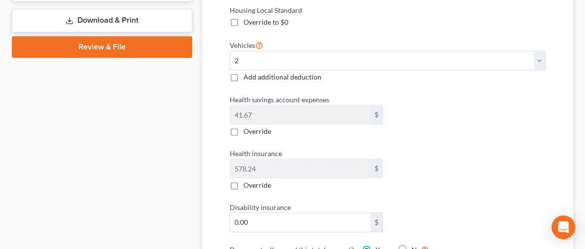
click at [244, 180] on label "Override" at bounding box center [258, 185] width 28 height 10
click at [248, 180] on input "Override" at bounding box center [251, 183] width 6 height 6
checkbox input "true"
type input "41.67"
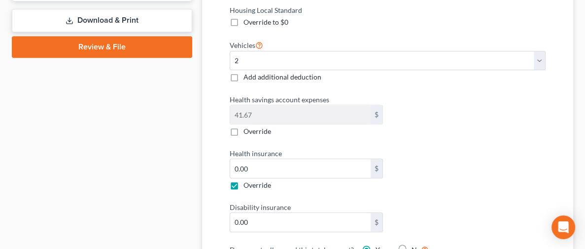
click at [244, 180] on label "Override" at bounding box center [258, 185] width 28 height 10
click at [248, 180] on input "Override" at bounding box center [251, 183] width 6 height 6
checkbox input "false"
type input "619.91"
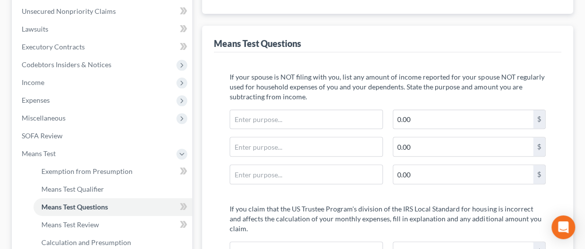
scroll to position [222, 0]
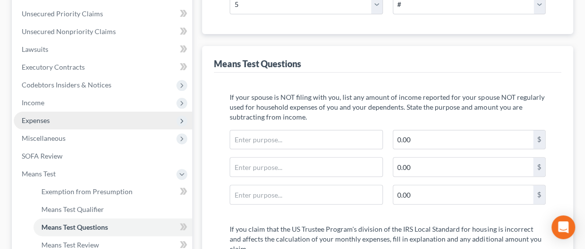
click at [84, 116] on span "Expenses" at bounding box center [103, 120] width 179 height 18
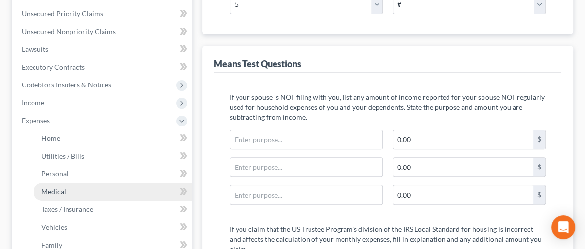
click at [96, 188] on link "Medical" at bounding box center [113, 191] width 159 height 18
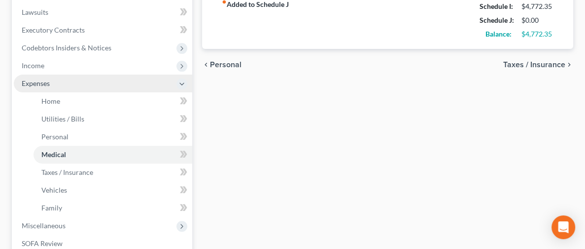
scroll to position [398, 0]
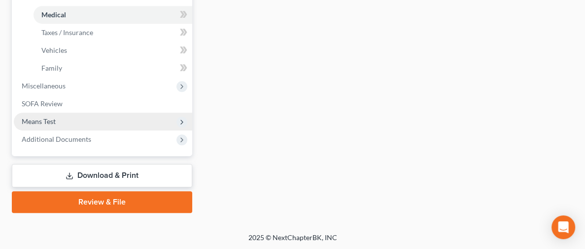
click at [65, 121] on span "Means Test" at bounding box center [103, 121] width 179 height 18
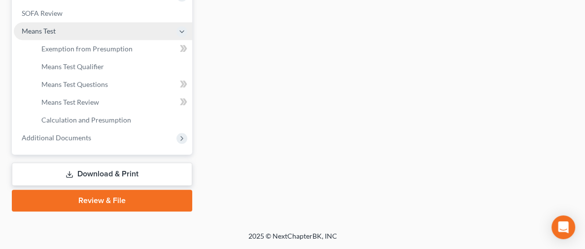
scroll to position [362, 0]
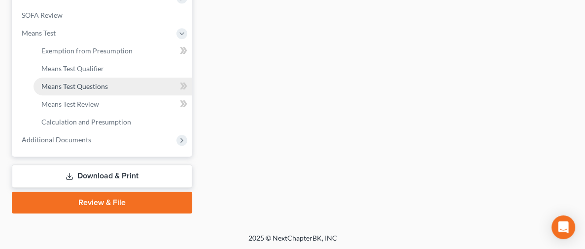
click at [97, 83] on span "Means Test Questions" at bounding box center [74, 86] width 67 height 8
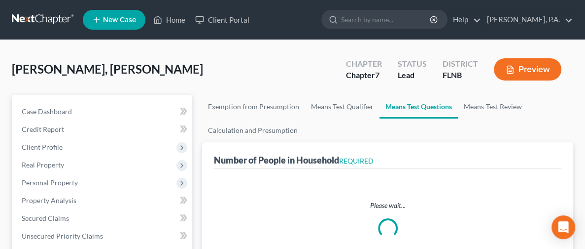
select select "0"
select select "60"
select select "2"
select select "5"
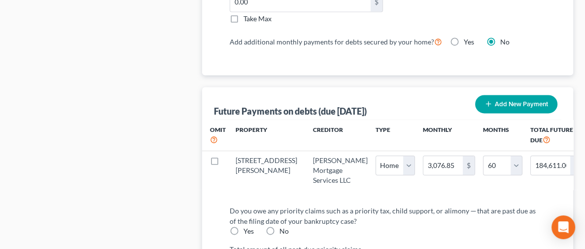
scroll to position [1183, 0]
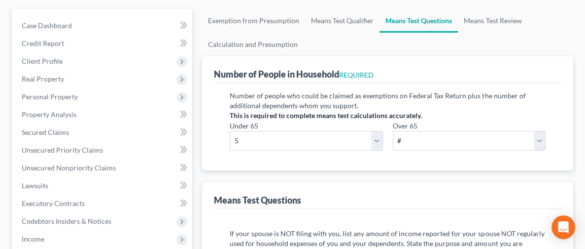
scroll to position [148, 0]
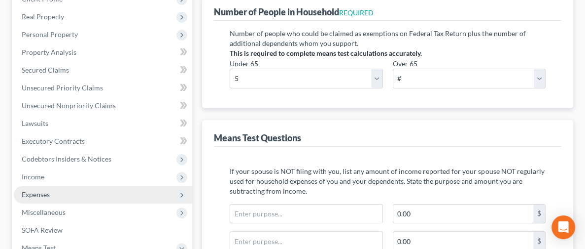
click at [90, 190] on span "Expenses" at bounding box center [103, 194] width 179 height 18
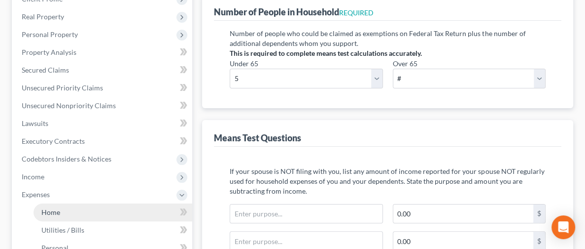
click at [51, 209] on span "Home" at bounding box center [50, 212] width 19 height 8
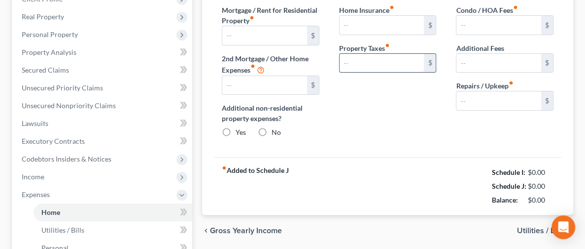
type input "0.00"
radio input "true"
type input "0.00"
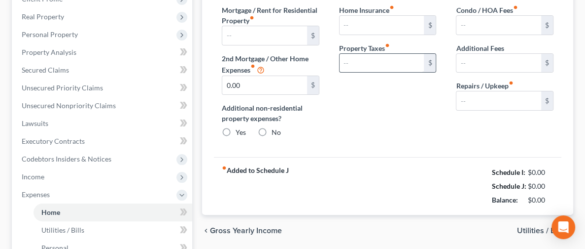
type input "0.00"
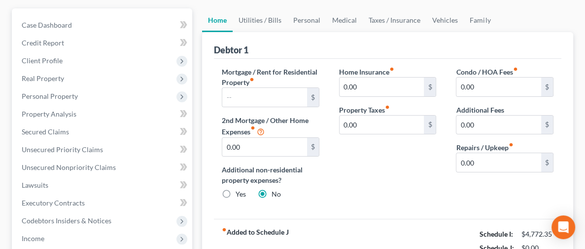
scroll to position [74, 0]
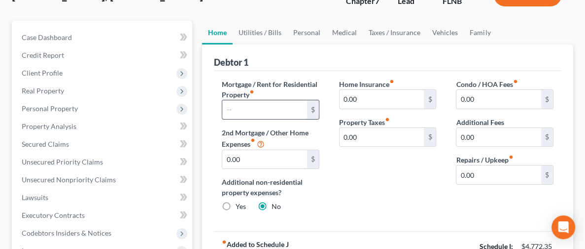
click at [238, 110] on input "text" at bounding box center [264, 109] width 85 height 19
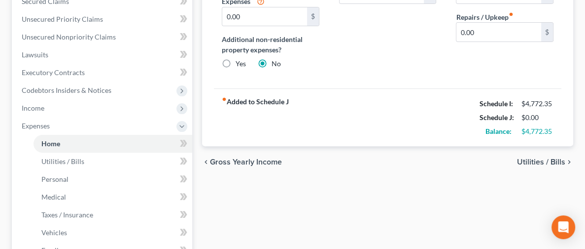
scroll to position [177, 0]
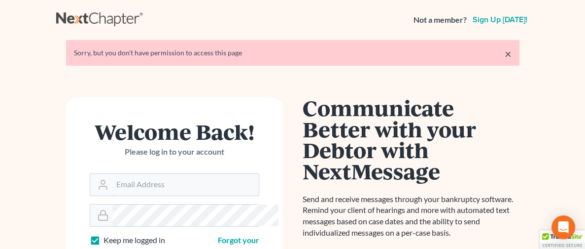
type input "[PERSON_NAME][EMAIL_ADDRESS][DOMAIN_NAME]"
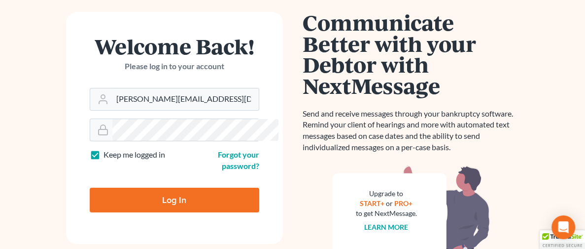
scroll to position [113, 0]
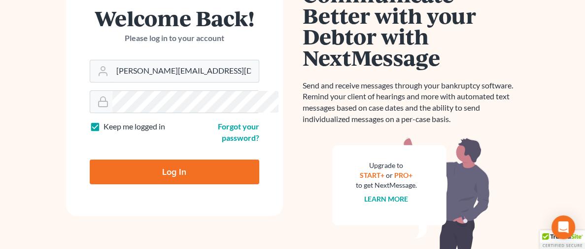
click at [113, 162] on input "Log In" at bounding box center [175, 171] width 170 height 25
type input "Thinking..."
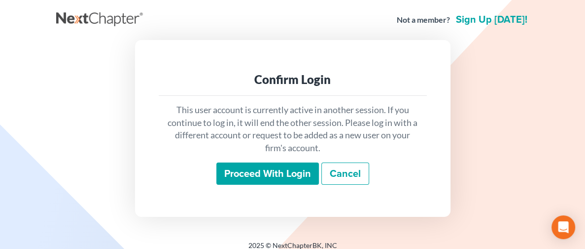
click at [277, 178] on input "Proceed with login" at bounding box center [267, 173] width 103 height 23
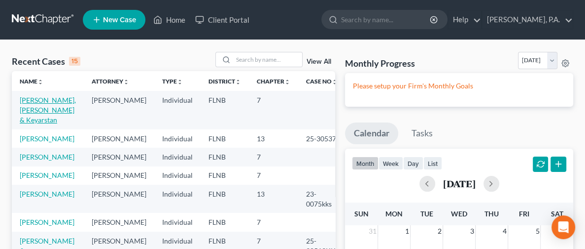
click at [28, 102] on link "[PERSON_NAME], [PERSON_NAME] & Keyarstan" at bounding box center [48, 110] width 56 height 28
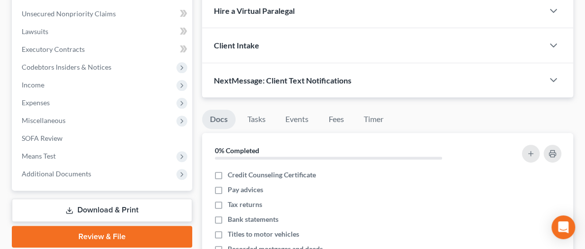
scroll to position [274, 0]
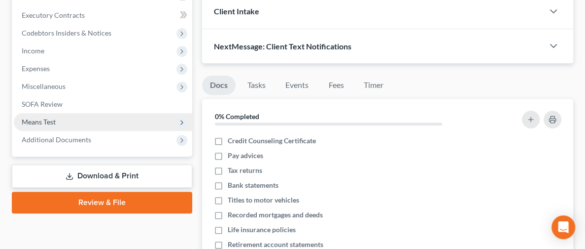
click at [51, 118] on span "Means Test" at bounding box center [39, 121] width 34 height 8
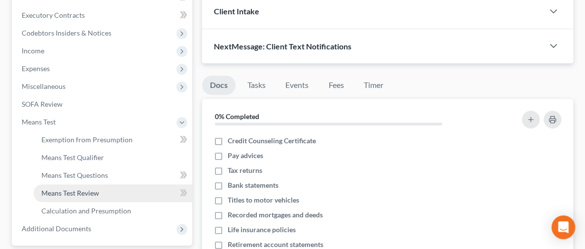
click at [97, 190] on span "Means Test Review" at bounding box center [70, 192] width 58 height 8
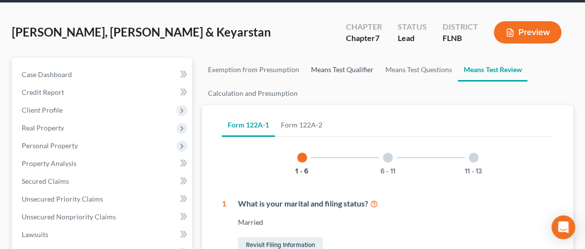
scroll to position [74, 0]
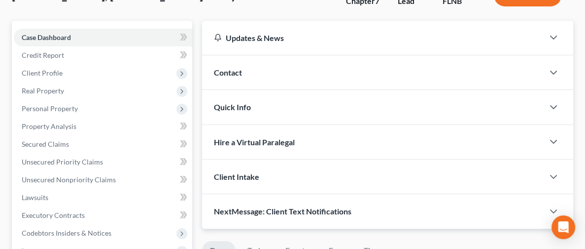
scroll to position [274, 0]
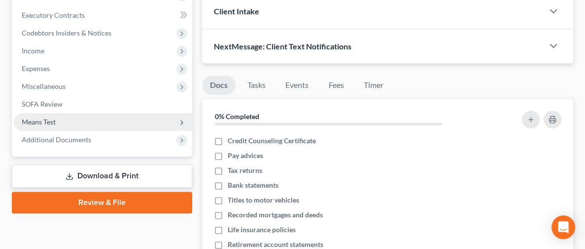
click at [61, 116] on span "Means Test" at bounding box center [103, 122] width 179 height 18
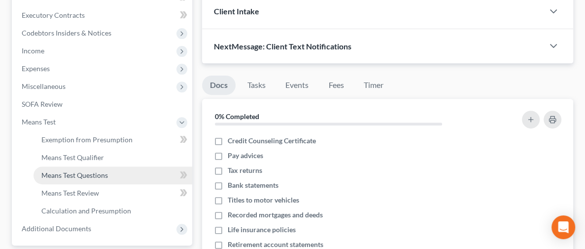
click at [83, 175] on span "Means Test Questions" at bounding box center [74, 175] width 67 height 8
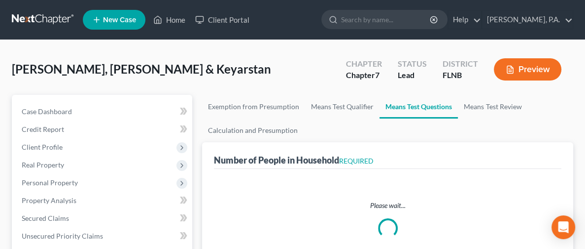
select select "0"
select select "60"
select select "1"
select select "60"
select select "2"
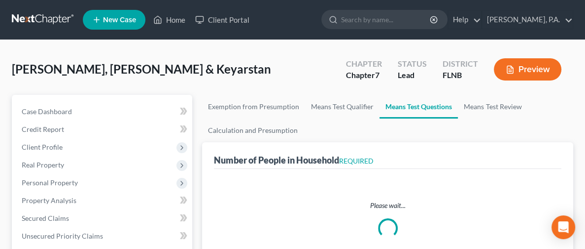
select select "5"
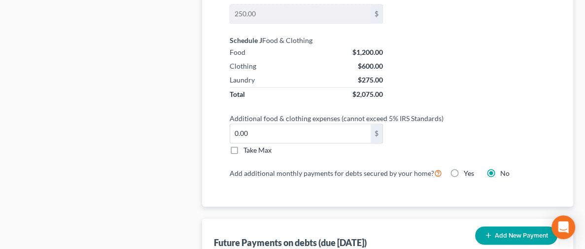
scroll to position [1036, 0]
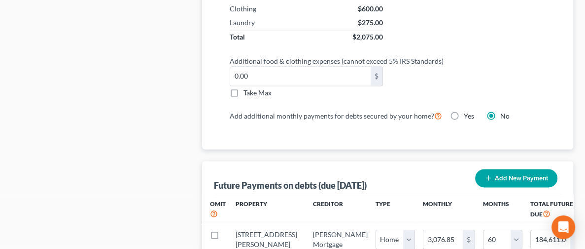
type input "8"
type input "480.00"
type input "80"
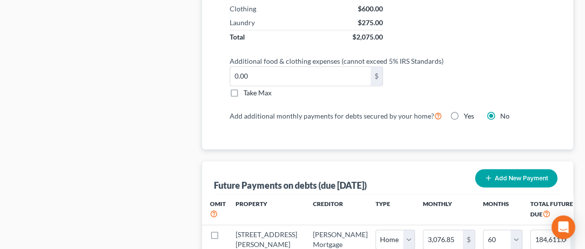
type input "4,800.00"
type input "800"
type input "48,000.00"
select select "1"
select select "60"
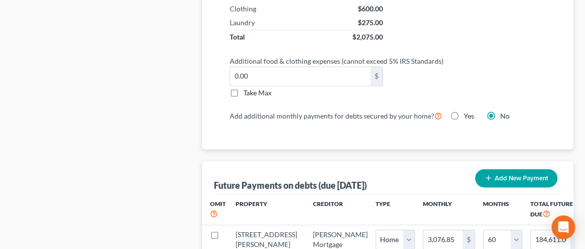
select select "1"
select select "60"
select select "1"
select select "60"
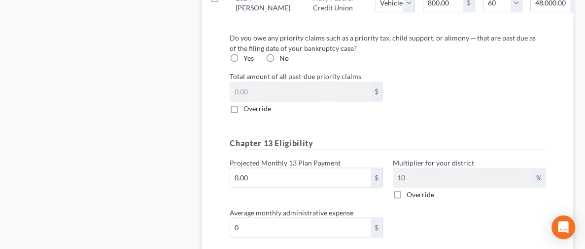
scroll to position [1320, 0]
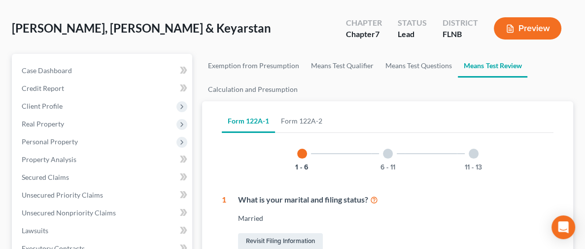
scroll to position [41, 0]
click at [383, 153] on div at bounding box center [388, 153] width 10 height 10
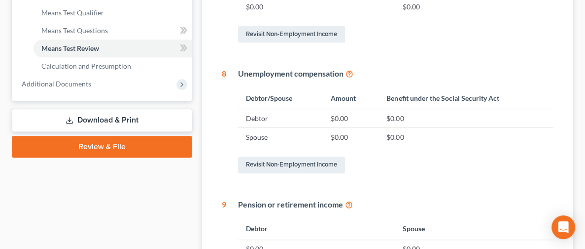
scroll to position [122, 0]
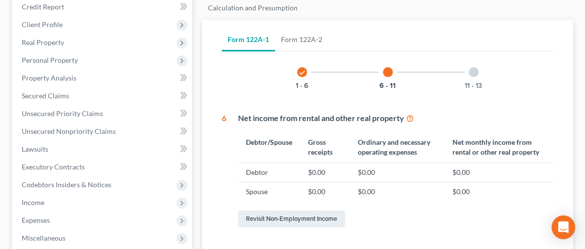
click at [457, 76] on div "11 - 13" at bounding box center [474, 72] width 34 height 34
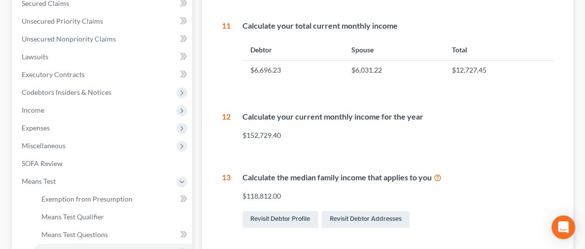
scroll to position [0, 0]
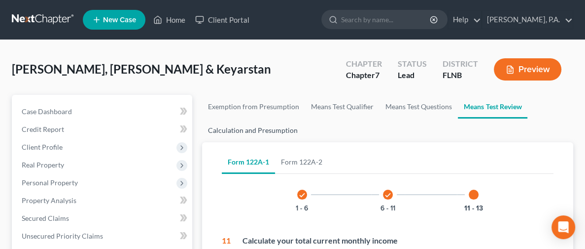
click at [217, 130] on link "Calculation and Presumption" at bounding box center [253, 130] width 102 height 24
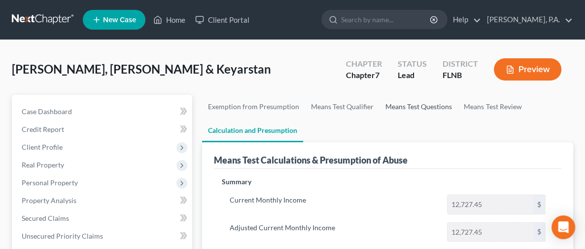
click at [386, 106] on link "Means Test Questions" at bounding box center [419, 107] width 78 height 24
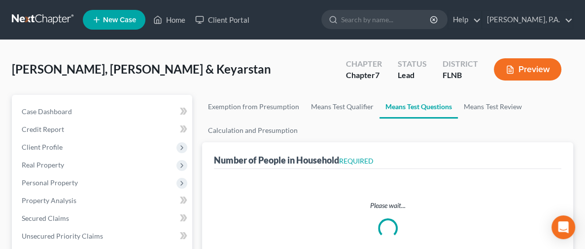
select select "0"
select select "60"
select select "1"
select select "60"
select select "5"
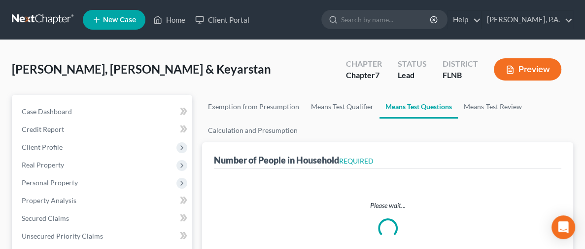
select select "2"
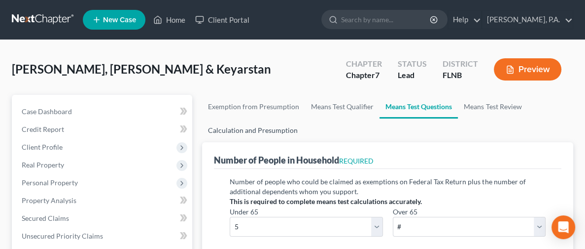
click at [241, 126] on link "Calculation and Presumption" at bounding box center [253, 130] width 102 height 24
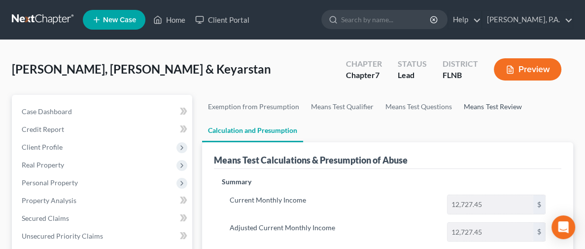
click at [458, 102] on link "Means Test Review" at bounding box center [493, 107] width 70 height 24
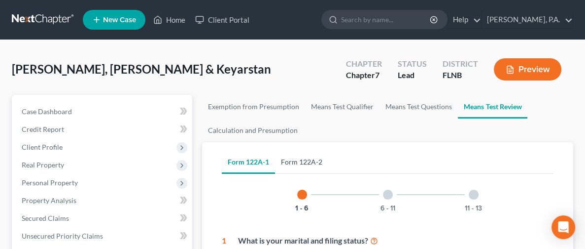
click at [275, 160] on link "Form 122A-2" at bounding box center [301, 162] width 53 height 24
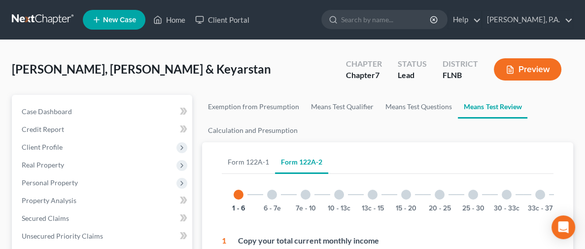
click at [267, 193] on div at bounding box center [272, 194] width 10 height 10
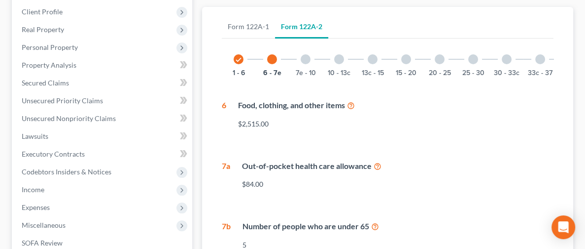
scroll to position [109, 0]
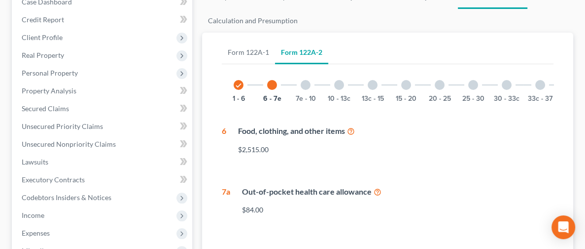
click at [301, 88] on div at bounding box center [306, 85] width 10 height 10
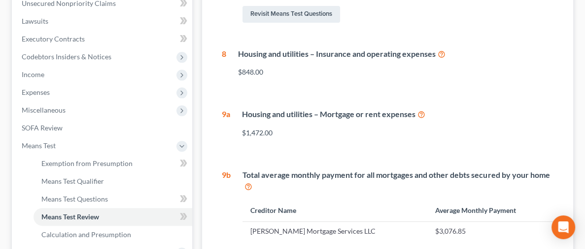
scroll to position [257, 0]
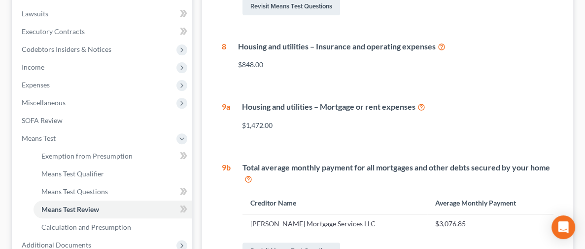
click at [418, 111] on icon at bounding box center [422, 106] width 8 height 9
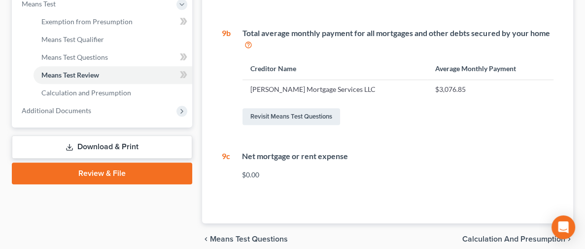
scroll to position [405, 0]
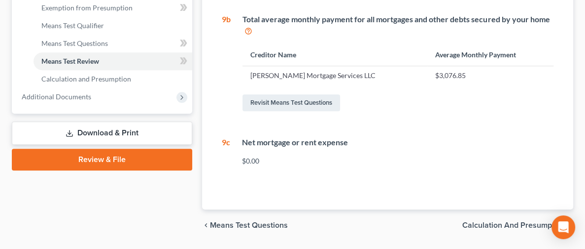
click at [274, 156] on div "$0.00" at bounding box center [398, 161] width 312 height 10
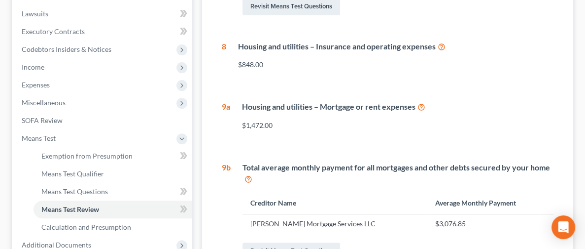
scroll to position [36, 0]
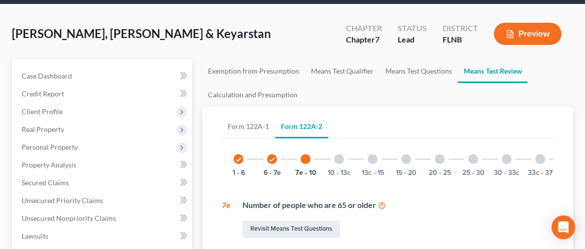
click at [334, 161] on div at bounding box center [339, 159] width 10 height 10
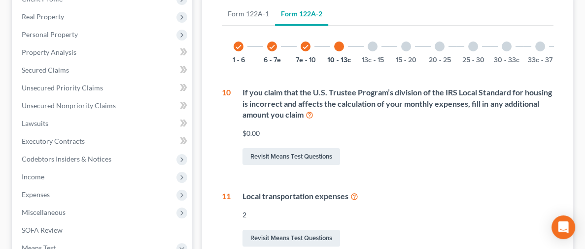
scroll to position [0, 0]
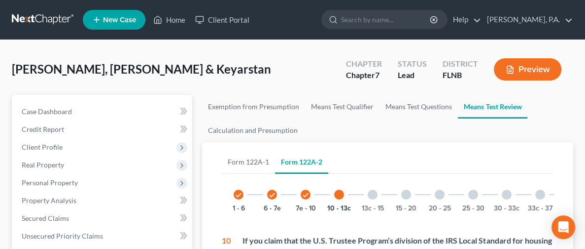
click at [368, 191] on div at bounding box center [373, 194] width 10 height 10
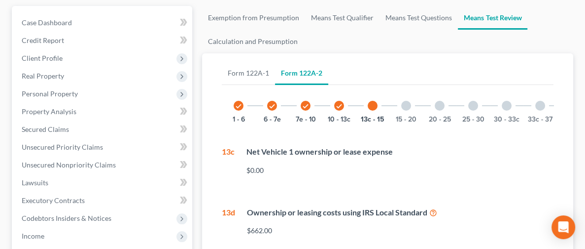
scroll to position [31, 0]
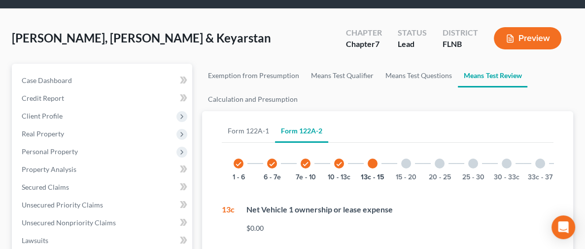
click at [390, 161] on div "15 - 20" at bounding box center [407, 163] width 34 height 34
click at [423, 158] on div "20 - 25" at bounding box center [440, 163] width 34 height 34
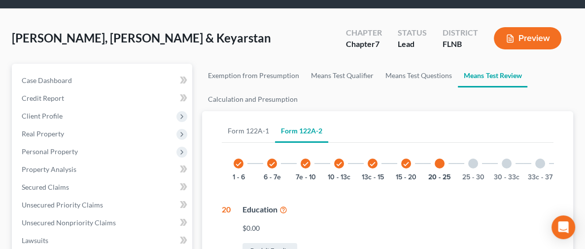
click at [468, 165] on div at bounding box center [473, 163] width 10 height 10
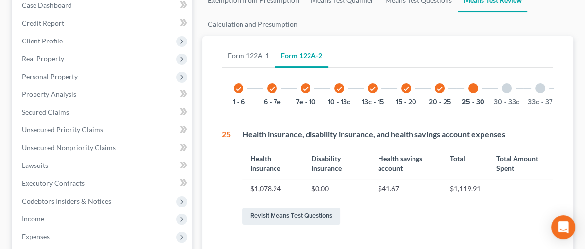
scroll to position [0, 0]
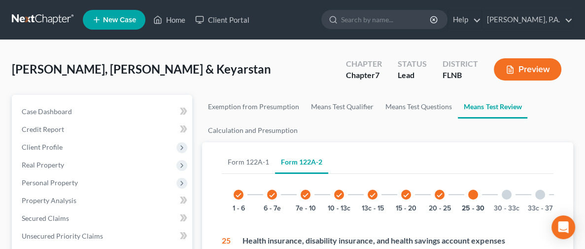
click at [502, 191] on div at bounding box center [507, 194] width 10 height 10
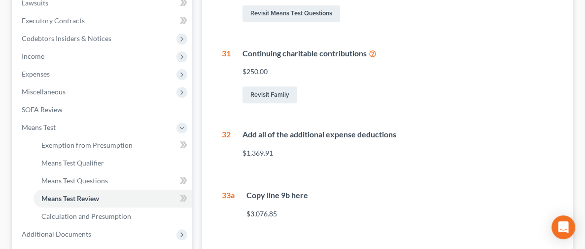
scroll to position [269, 0]
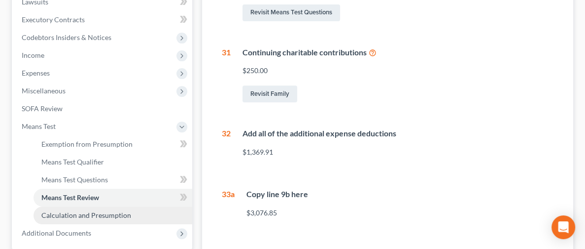
click at [97, 212] on span "Calculation and Presumption" at bounding box center [86, 215] width 90 height 8
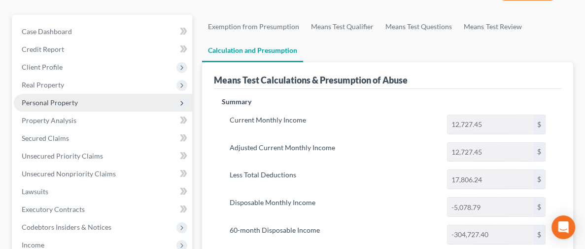
scroll to position [67, 0]
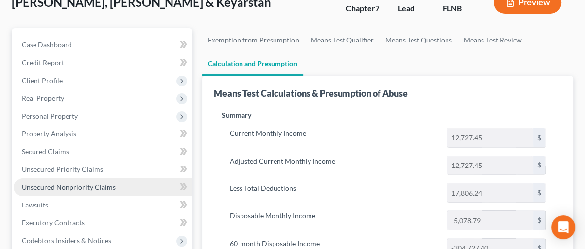
click at [99, 186] on span "Unsecured Nonpriority Claims" at bounding box center [69, 186] width 94 height 8
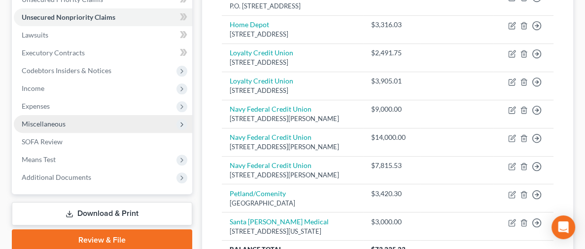
scroll to position [172, 0]
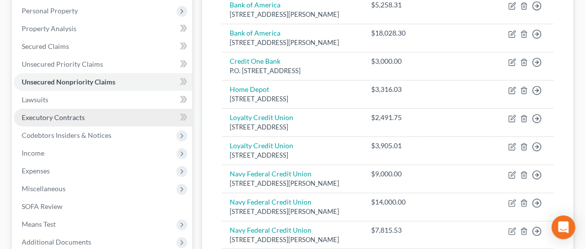
click at [86, 115] on link "Executory Contracts" at bounding box center [103, 117] width 179 height 18
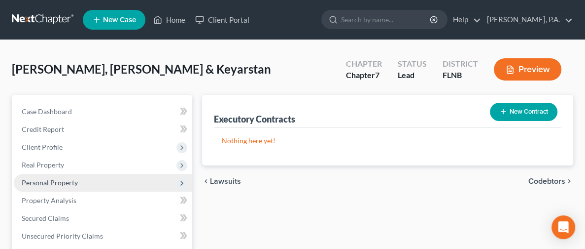
scroll to position [148, 0]
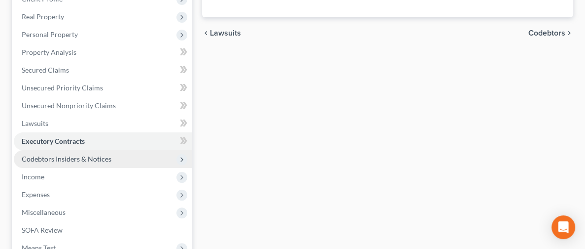
click at [74, 157] on span "Codebtors Insiders & Notices" at bounding box center [67, 158] width 90 height 8
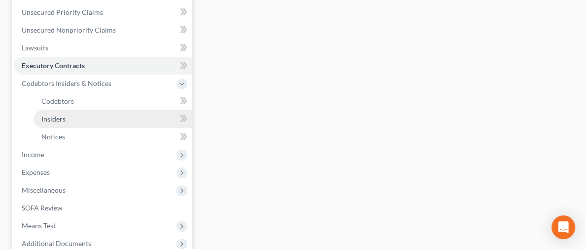
scroll to position [296, 0]
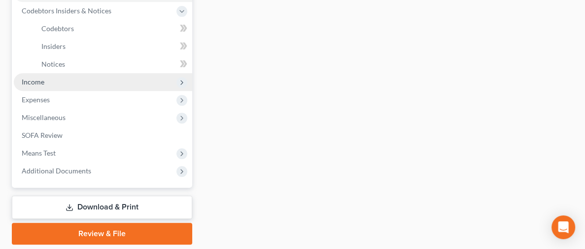
click at [35, 82] on span "Income" at bounding box center [33, 81] width 23 height 8
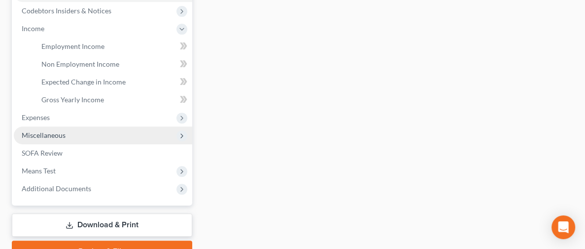
click at [50, 132] on span "Miscellaneous" at bounding box center [44, 135] width 44 height 8
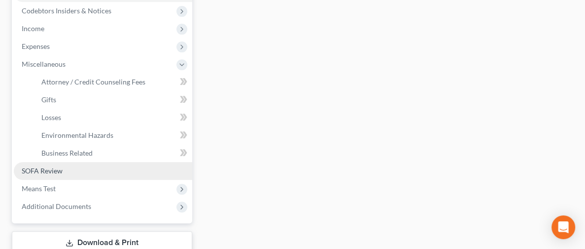
click at [50, 172] on span "SOFA Review" at bounding box center [42, 170] width 41 height 8
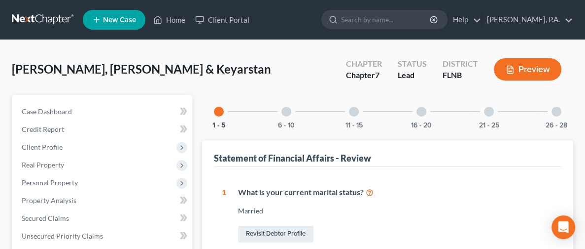
click at [282, 114] on div at bounding box center [287, 112] width 10 height 10
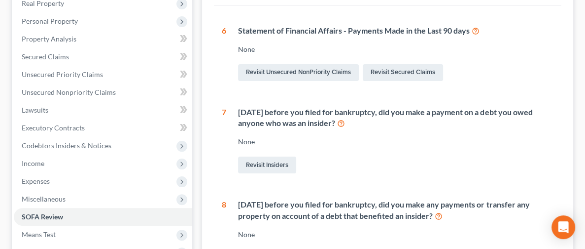
scroll to position [148, 0]
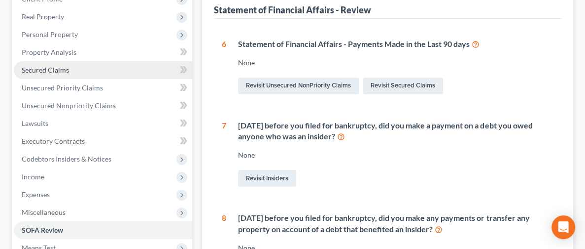
click at [57, 70] on span "Secured Claims" at bounding box center [45, 70] width 47 height 8
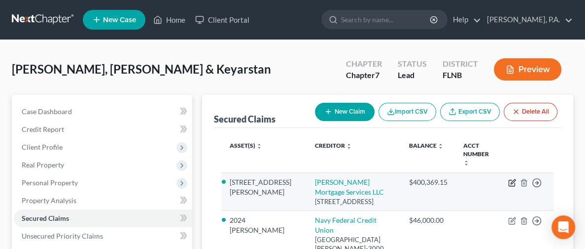
click at [511, 179] on icon "button" at bounding box center [513, 181] width 4 height 4
select select "15"
select select "2"
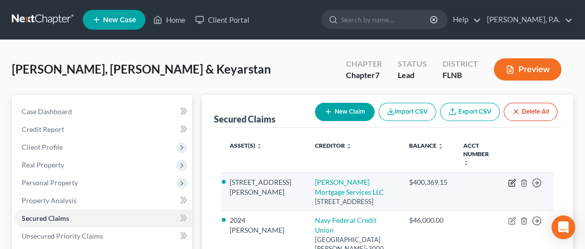
select select "0"
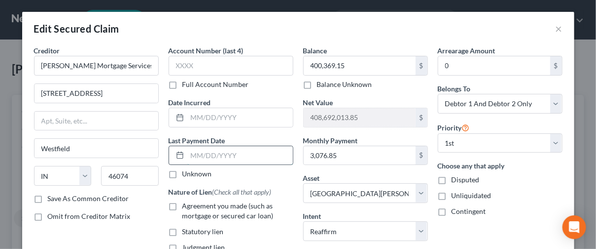
click at [227, 154] on input "text" at bounding box center [240, 155] width 106 height 19
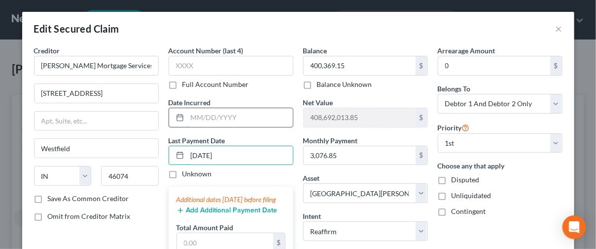
type input "[DATE]"
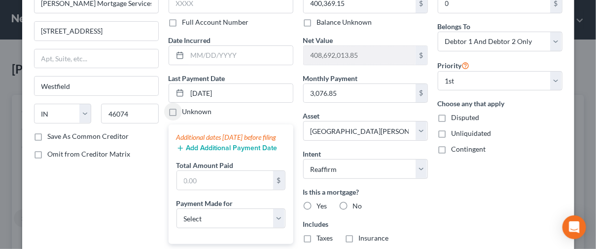
scroll to position [74, 0]
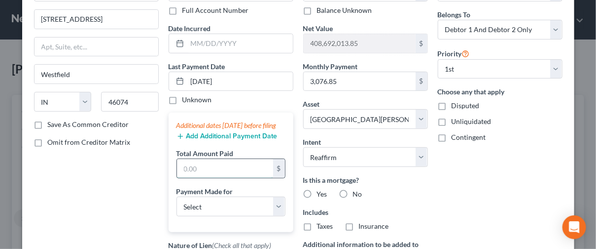
click at [229, 172] on input "text" at bounding box center [225, 168] width 96 height 19
type input "3,076.85"
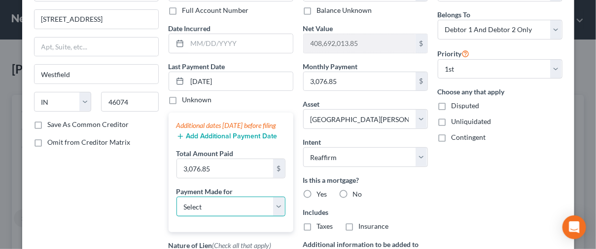
click at [216, 212] on select "Select Car Credit Card Loan Repayment Mortgage Other Suppliers Or Vendors" at bounding box center [231, 206] width 109 height 20
select select "3"
click at [177, 204] on select "Select Car Credit Card Loan Repayment Mortgage Other Suppliers Or Vendors" at bounding box center [231, 206] width 109 height 20
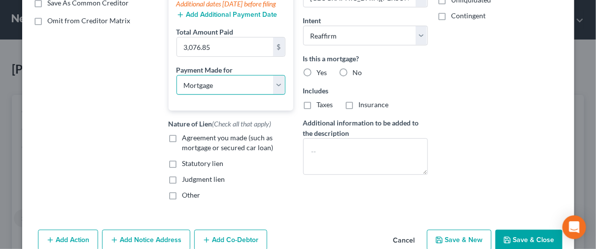
scroll to position [179, 0]
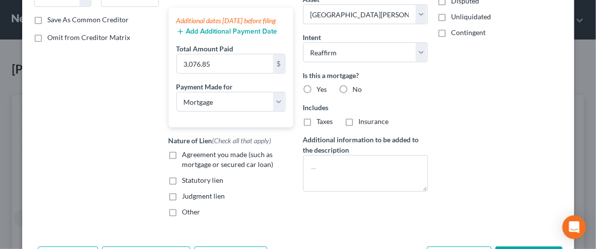
click at [182, 161] on label "Agreement you made (such as mortgage or secured car loan)" at bounding box center [237, 159] width 111 height 20
click at [186, 156] on input "Agreement you made (such as mortgage or secured car loan)" at bounding box center [189, 152] width 6 height 6
checkbox input "true"
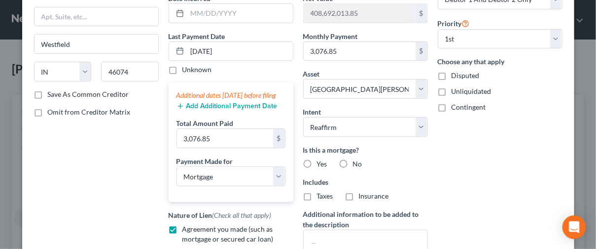
click at [229, 110] on button "Add Additional Payment Date" at bounding box center [227, 106] width 101 height 8
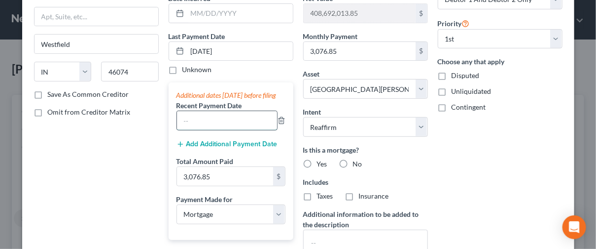
click at [217, 129] on input "text" at bounding box center [227, 120] width 100 height 19
type input "[DATE]"
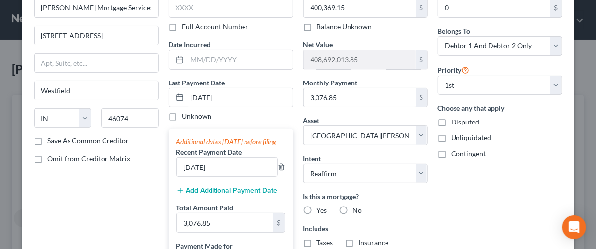
scroll to position [31, 0]
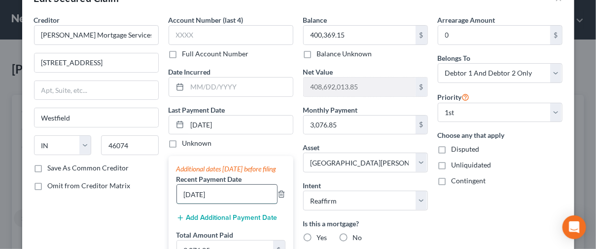
click at [227, 198] on input "[DATE]" at bounding box center [227, 193] width 100 height 19
type input "0"
type input "[DATE]"
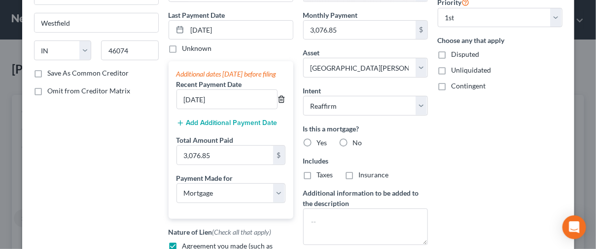
scroll to position [68, 0]
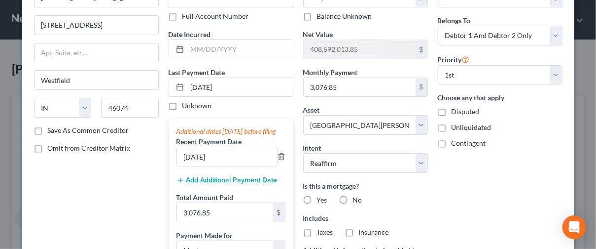
click at [242, 184] on button "Add Additional Payment Date" at bounding box center [227, 180] width 101 height 8
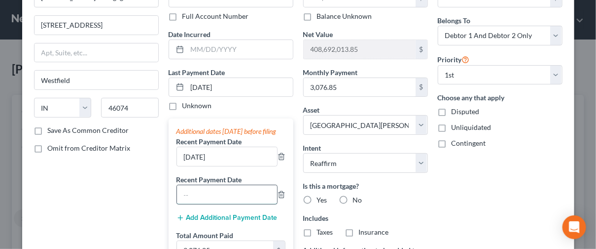
click at [235, 198] on input "text" at bounding box center [227, 194] width 100 height 19
type input "[DATE]"
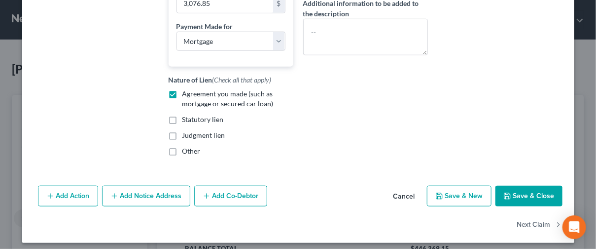
scroll to position [327, 0]
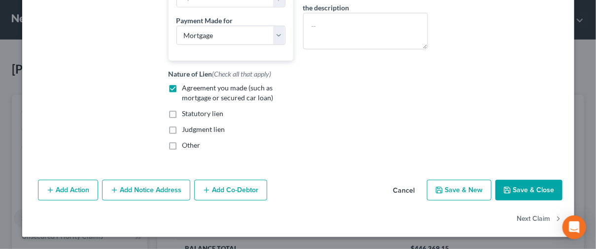
click at [517, 188] on button "Save & Close" at bounding box center [529, 189] width 67 height 21
select select
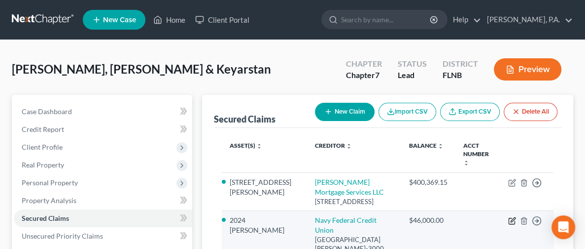
click at [512, 216] on icon "button" at bounding box center [512, 220] width 8 height 8
select select "48"
select select "2"
select select "0"
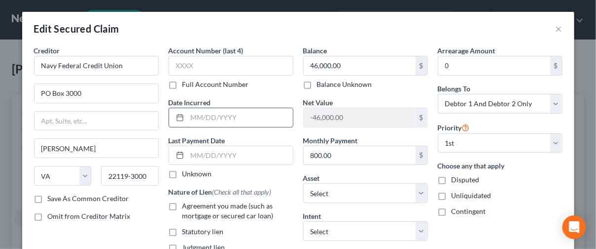
click at [229, 117] on input "text" at bounding box center [240, 117] width 106 height 19
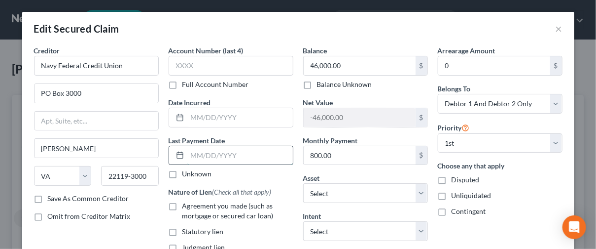
click at [223, 147] on input "text" at bounding box center [240, 155] width 106 height 19
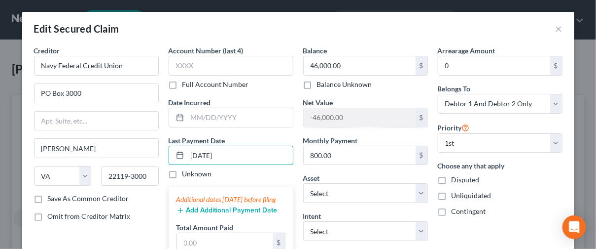
type input "[DATE]"
click at [238, 214] on button "Add Additional Payment Date" at bounding box center [227, 210] width 101 height 8
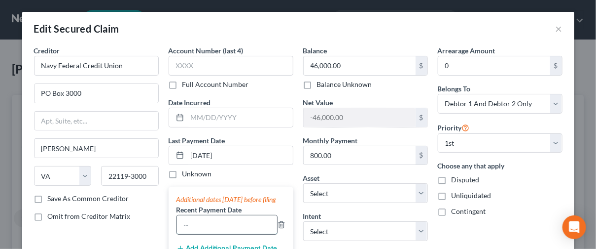
click at [221, 223] on input "text" at bounding box center [227, 224] width 100 height 19
type input "[DATE]"
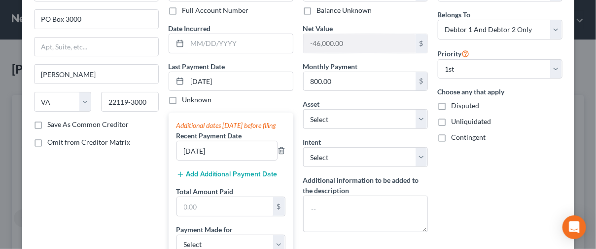
click at [224, 178] on button "Add Additional Payment Date" at bounding box center [227, 174] width 101 height 8
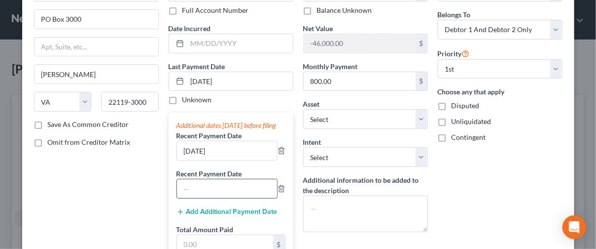
click at [207, 198] on input "text" at bounding box center [227, 188] width 100 height 19
type input "[DATE]"
click at [213, 234] on label "Total Amount Paid" at bounding box center [205, 229] width 57 height 10
click at [213, 246] on input "text" at bounding box center [225, 244] width 96 height 19
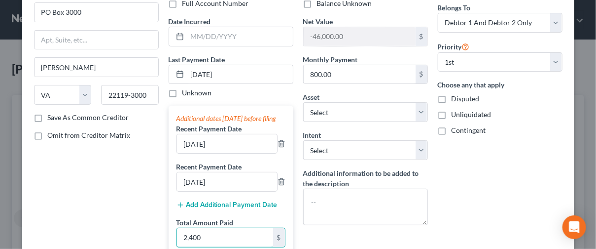
type input "2,400"
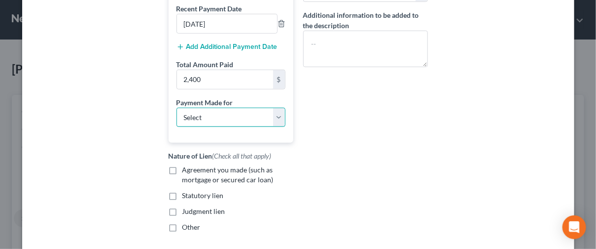
click at [215, 127] on select "Select Car Credit Card Loan Repayment Mortgage Other Suppliers Or Vendors" at bounding box center [231, 118] width 109 height 20
select select "0"
click at [177, 114] on select "Select Car Credit Card Loan Repayment Mortgage Other Suppliers Or Vendors" at bounding box center [231, 118] width 109 height 20
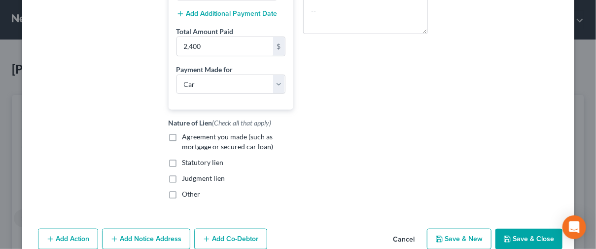
scroll to position [327, 0]
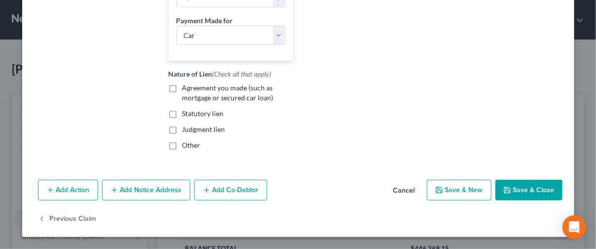
click at [529, 191] on button "Save & Close" at bounding box center [529, 189] width 67 height 21
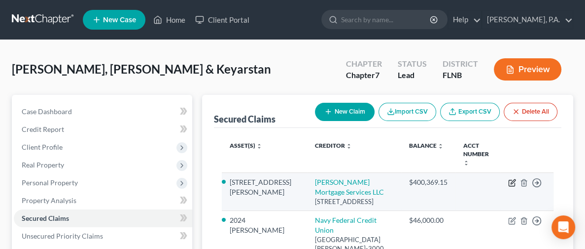
click at [511, 179] on icon "button" at bounding box center [512, 183] width 8 height 8
select select "15"
select select "3"
select select "2"
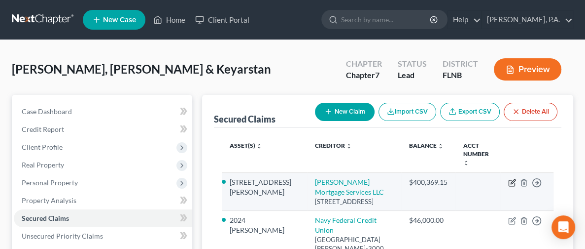
select select "0"
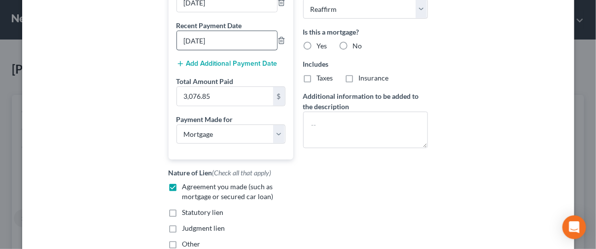
scroll to position [148, 0]
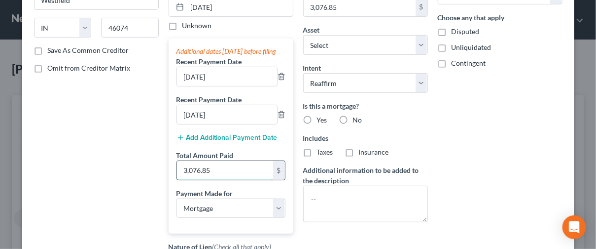
click at [245, 175] on input "3,076.85" at bounding box center [225, 170] width 96 height 19
type input "9,230.55"
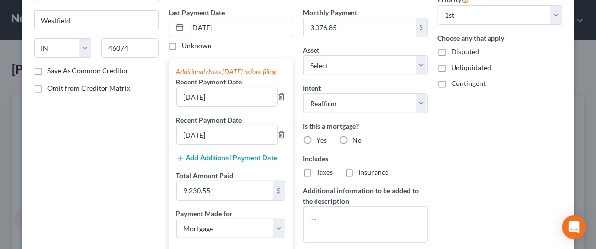
scroll to position [126, 0]
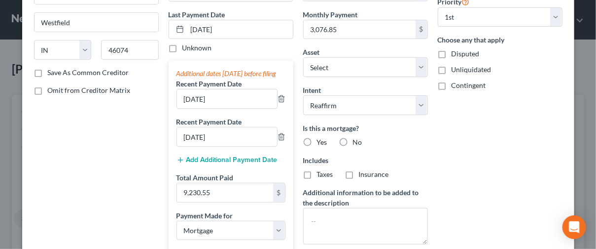
click at [310, 139] on div "Yes" at bounding box center [315, 142] width 24 height 10
click at [317, 137] on label "Yes" at bounding box center [322, 142] width 10 height 10
click at [321, 137] on input "Yes" at bounding box center [324, 140] width 6 height 6
radio input "true"
click at [317, 173] on label "Taxes" at bounding box center [325, 174] width 16 height 10
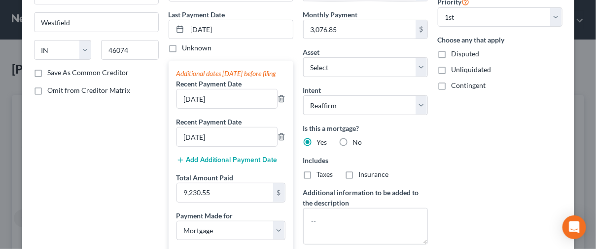
click at [321, 173] on input "Taxes" at bounding box center [324, 172] width 6 height 6
checkbox input "true"
click at [359, 170] on label "Insurance" at bounding box center [374, 174] width 30 height 10
click at [363, 170] on input "Insurance" at bounding box center [366, 172] width 6 height 6
checkbox input "true"
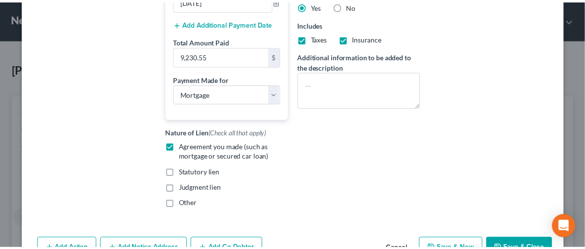
scroll to position [327, 0]
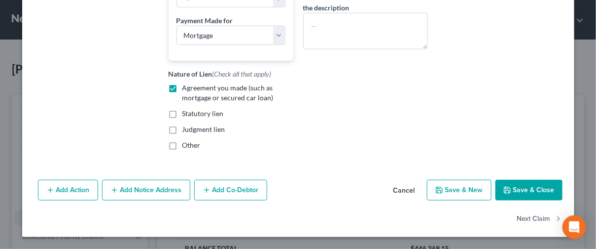
click at [521, 188] on button "Save & Close" at bounding box center [529, 189] width 67 height 21
select select "2"
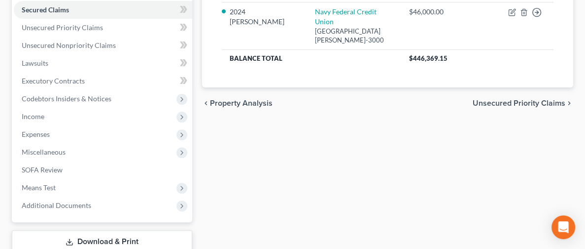
scroll to position [222, 0]
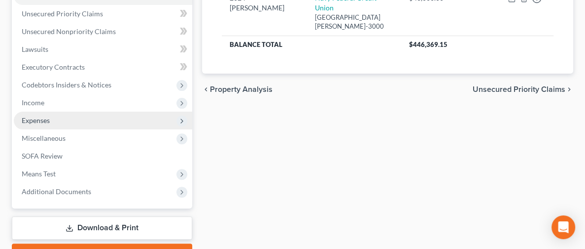
click at [64, 118] on span "Expenses" at bounding box center [103, 120] width 179 height 18
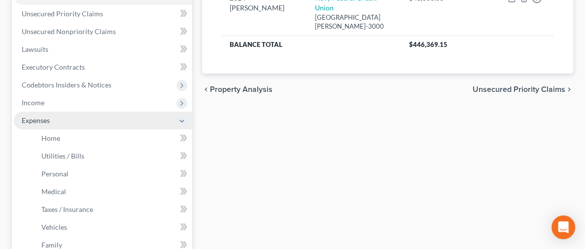
scroll to position [296, 0]
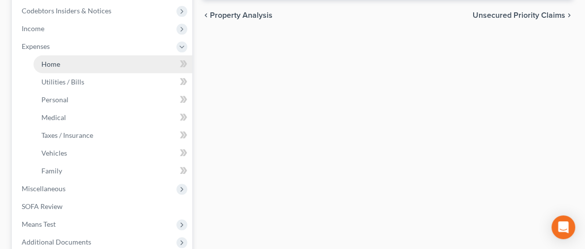
click at [57, 61] on span "Home" at bounding box center [50, 64] width 19 height 8
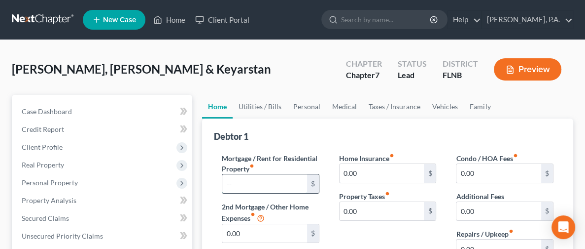
click at [235, 183] on input "text" at bounding box center [264, 183] width 85 height 19
type input "3,076.55"
drag, startPoint x: 585, startPoint y: 62, endPoint x: 595, endPoint y: 69, distance: 12.0
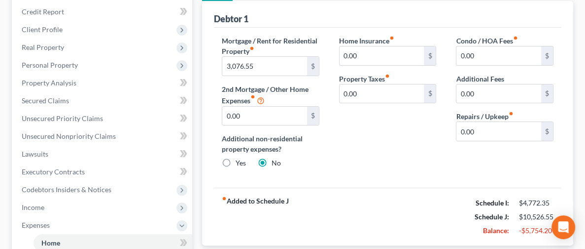
scroll to position [36, 0]
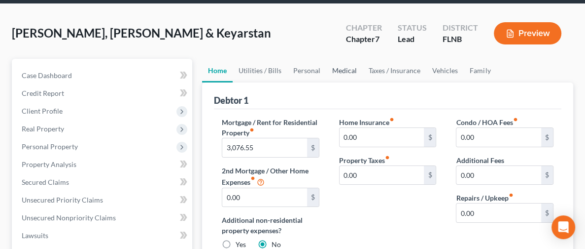
click at [326, 70] on link "Medical" at bounding box center [344, 71] width 36 height 24
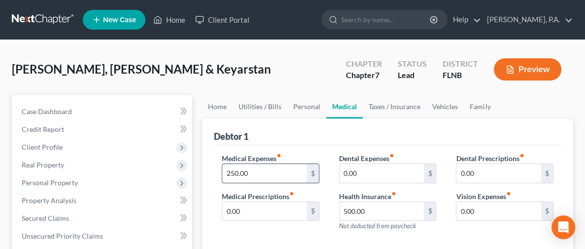
click at [224, 172] on input "250.00" at bounding box center [264, 173] width 85 height 19
click at [367, 213] on input "500.00" at bounding box center [382, 211] width 85 height 19
click at [287, 106] on link "Personal" at bounding box center [306, 107] width 39 height 24
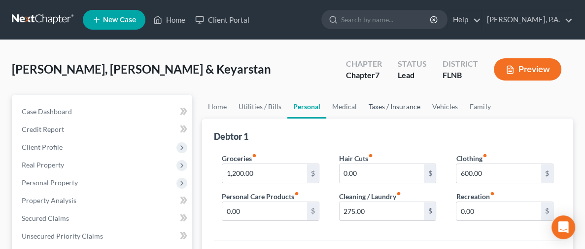
click at [363, 107] on link "Taxes / Insurance" at bounding box center [395, 107] width 64 height 24
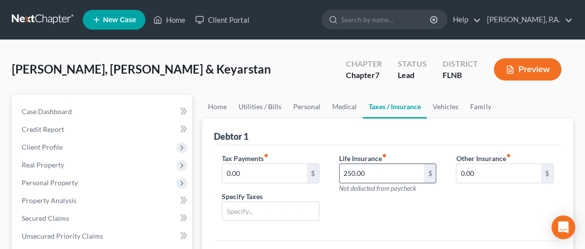
click at [340, 168] on input "250.00" at bounding box center [382, 173] width 85 height 19
click at [427, 104] on link "Vehicles" at bounding box center [445, 107] width 37 height 24
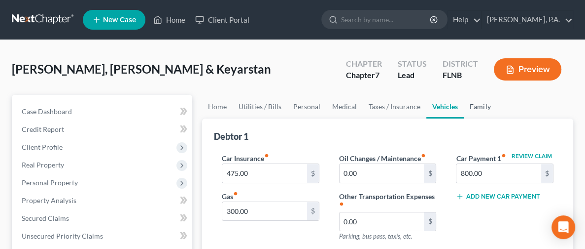
click at [464, 107] on link "Family" at bounding box center [480, 107] width 33 height 24
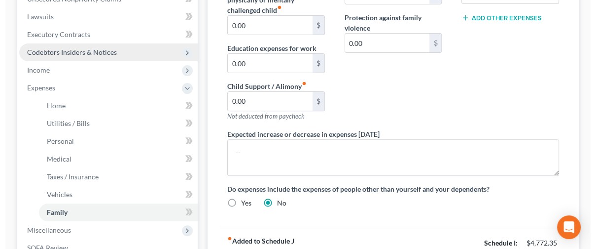
scroll to position [222, 0]
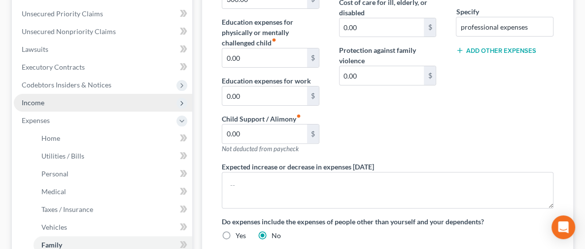
click at [76, 102] on span "Income" at bounding box center [103, 103] width 179 height 18
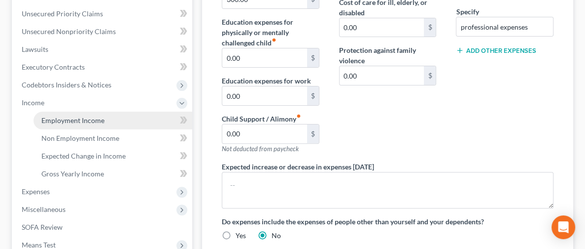
click at [97, 121] on span "Employment Income" at bounding box center [72, 120] width 63 height 8
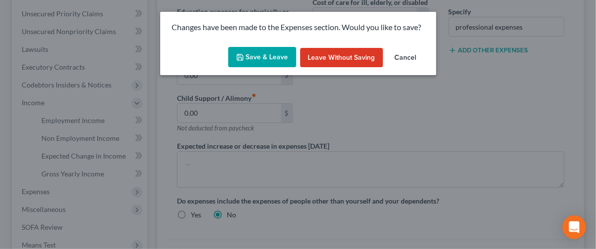
click at [262, 60] on button "Save & Leave" at bounding box center [262, 57] width 68 height 21
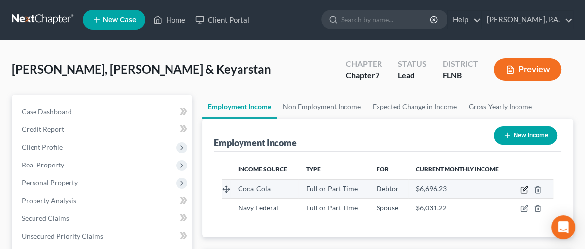
click at [525, 189] on icon "button" at bounding box center [525, 188] width 4 height 4
select select "0"
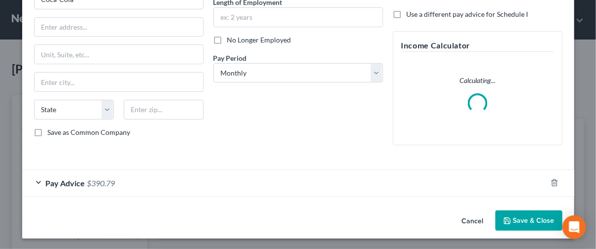
scroll to position [95, 0]
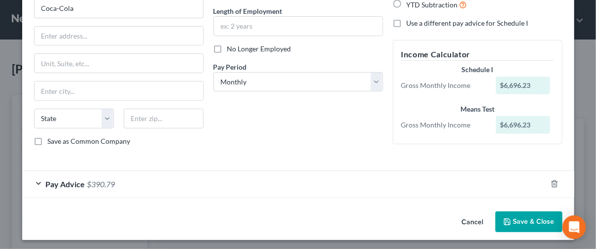
click at [37, 173] on div "Pay Advice $390.79" at bounding box center [284, 184] width 525 height 26
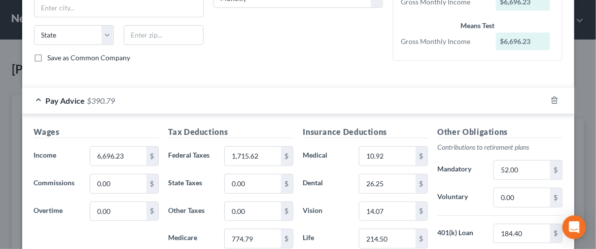
scroll to position [252, 0]
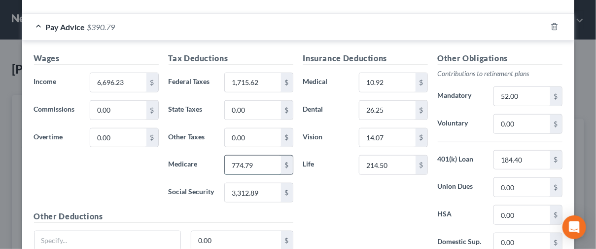
click at [228, 160] on input "774.79" at bounding box center [253, 164] width 56 height 19
click at [228, 161] on input "774.79" at bounding box center [253, 164] width 56 height 19
type input "74.79"
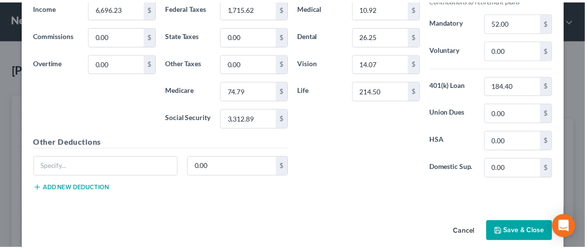
scroll to position [333, 0]
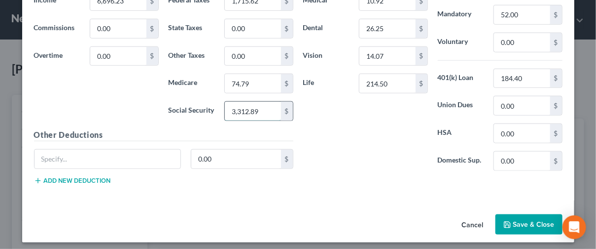
click at [226, 104] on input "3,312.89" at bounding box center [253, 111] width 56 height 19
click at [235, 106] on input "3,312.89" at bounding box center [253, 111] width 56 height 19
type input "3,32.89"
click at [530, 214] on button "Save & Close" at bounding box center [529, 224] width 67 height 21
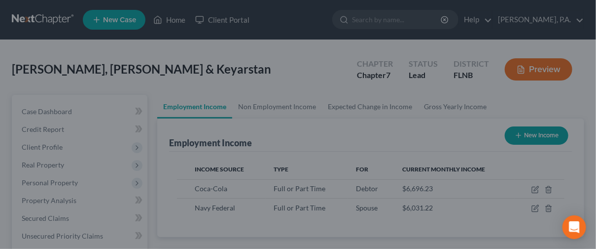
scroll to position [492949, 492892]
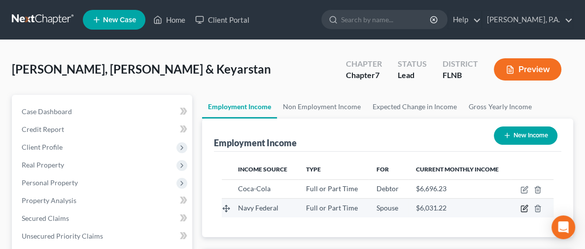
click at [525, 206] on icon "button" at bounding box center [525, 207] width 4 height 4
select select "0"
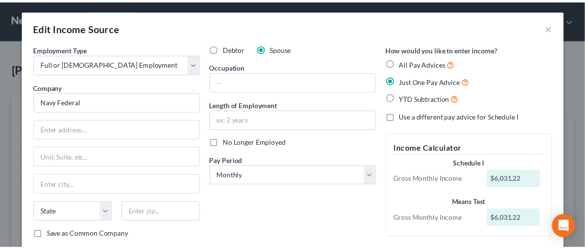
scroll to position [0, 0]
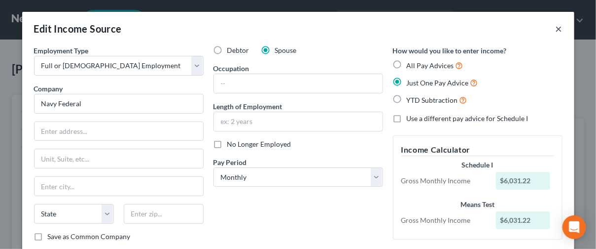
click at [556, 30] on button "×" at bounding box center [559, 29] width 7 height 12
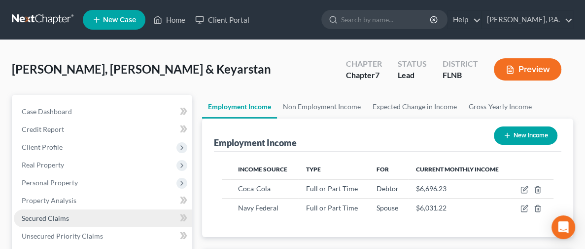
scroll to position [222, 0]
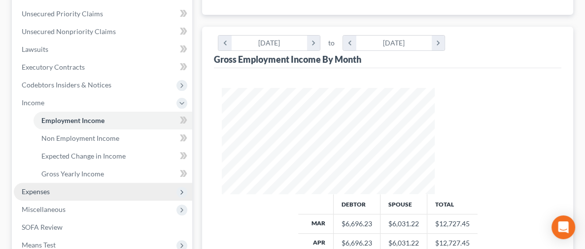
click at [57, 191] on span "Expenses" at bounding box center [103, 191] width 179 height 18
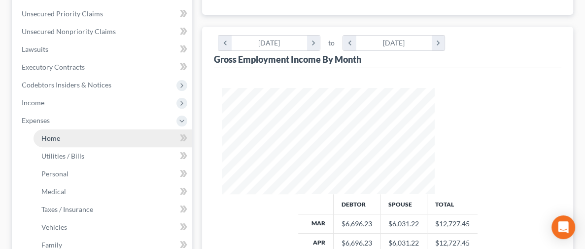
click at [56, 136] on span "Home" at bounding box center [50, 138] width 19 height 8
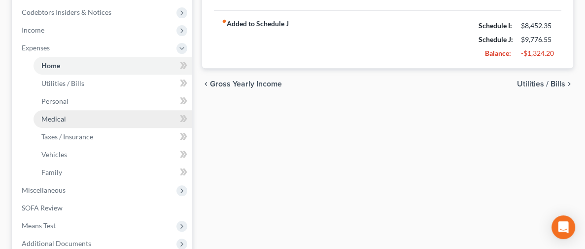
scroll to position [370, 0]
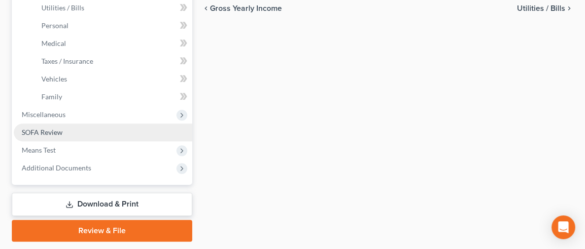
click at [76, 130] on link "SOFA Review" at bounding box center [103, 132] width 179 height 18
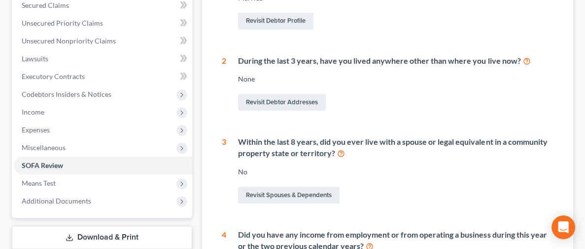
scroll to position [222, 0]
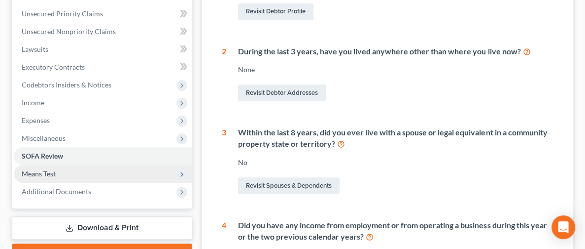
click at [68, 176] on span "Means Test" at bounding box center [103, 174] width 179 height 18
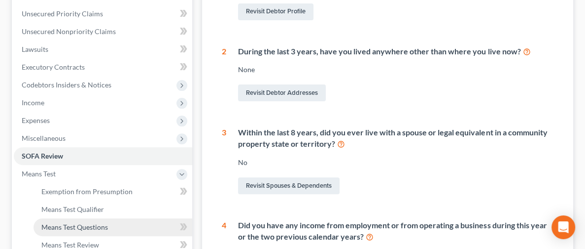
scroll to position [296, 0]
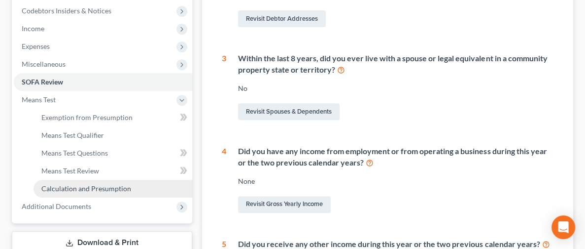
click at [106, 190] on span "Calculation and Presumption" at bounding box center [86, 188] width 90 height 8
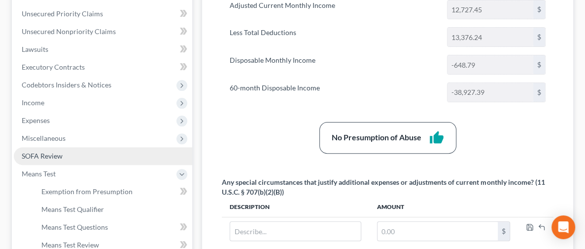
scroll to position [296, 0]
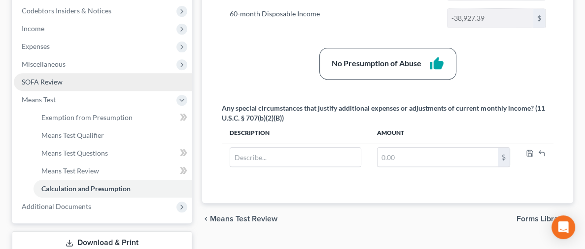
click at [95, 82] on link "SOFA Review" at bounding box center [103, 82] width 179 height 18
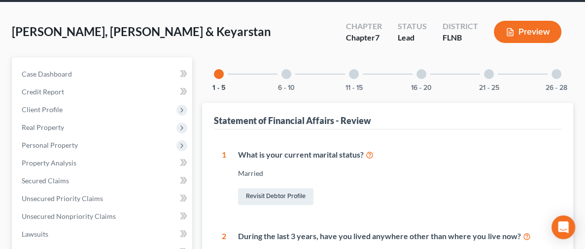
scroll to position [27, 0]
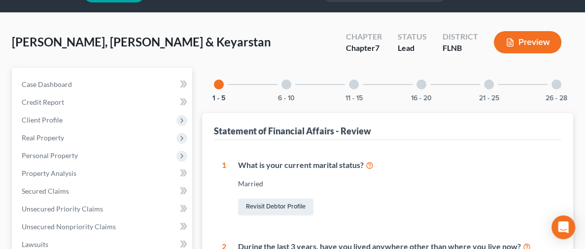
click at [270, 87] on div "6 - 10" at bounding box center [287, 85] width 34 height 34
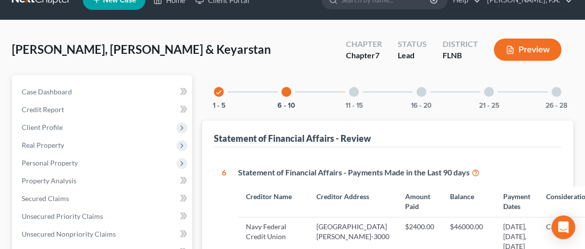
scroll to position [12, 0]
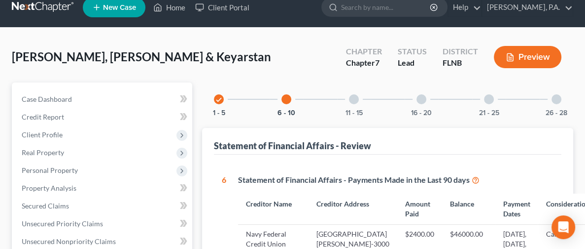
click at [349, 99] on div at bounding box center [354, 99] width 10 height 10
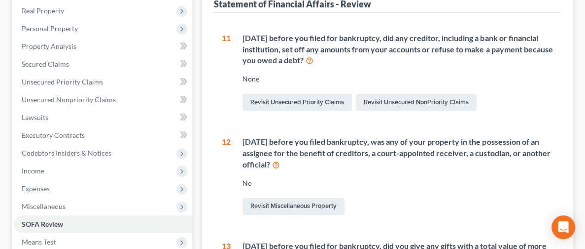
scroll to position [48, 0]
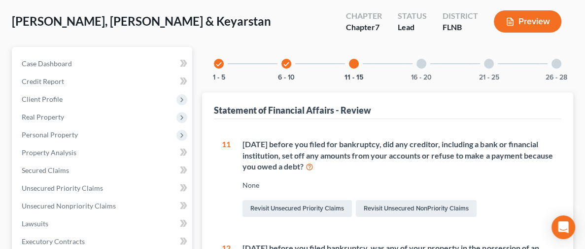
click at [417, 65] on div at bounding box center [422, 64] width 10 height 10
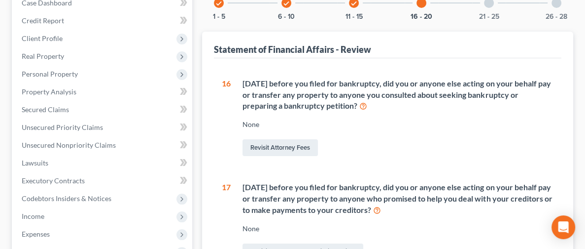
scroll to position [122, 0]
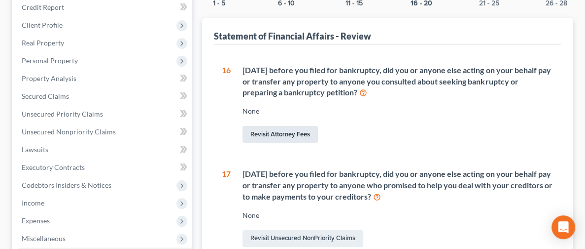
click at [243, 133] on link "Revisit Attorney Fees" at bounding box center [280, 134] width 75 height 17
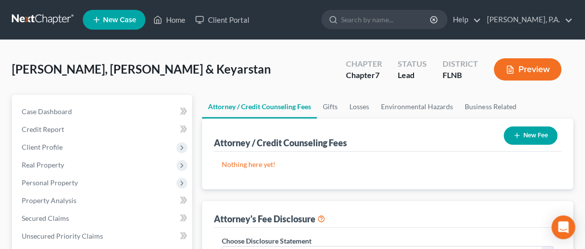
click at [530, 138] on button "New Fee" at bounding box center [531, 135] width 54 height 18
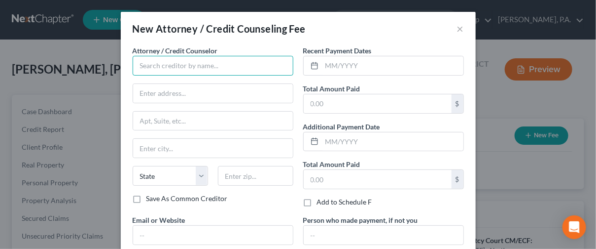
click at [205, 65] on input "text" at bounding box center [213, 66] width 161 height 20
type input "[PERSON_NAME]"
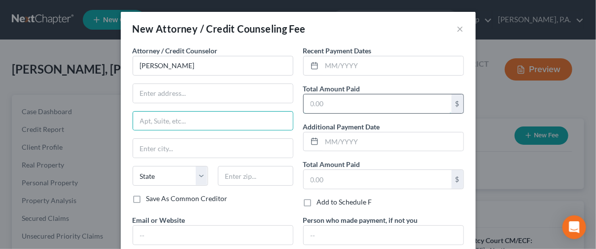
click at [354, 102] on input "text" at bounding box center [378, 103] width 148 height 19
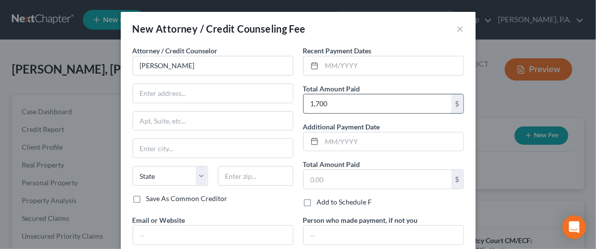
type input "1,700"
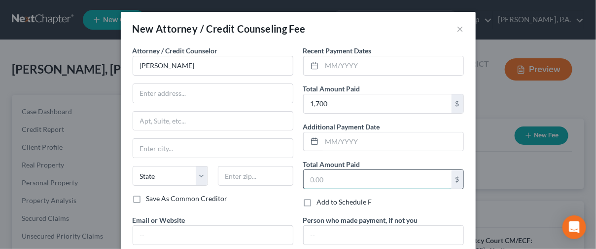
scroll to position [74, 0]
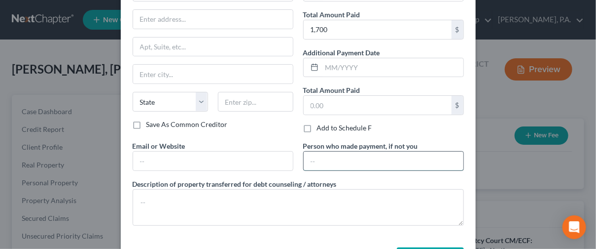
click at [359, 161] on input "text" at bounding box center [384, 160] width 160 height 19
type input "Debtorss"
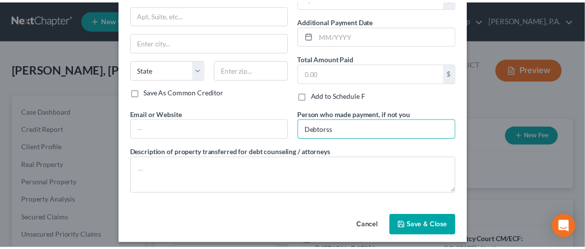
scroll to position [110, 0]
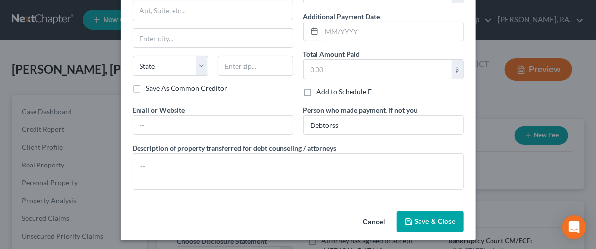
click at [415, 218] on span "Save & Close" at bounding box center [435, 221] width 41 height 8
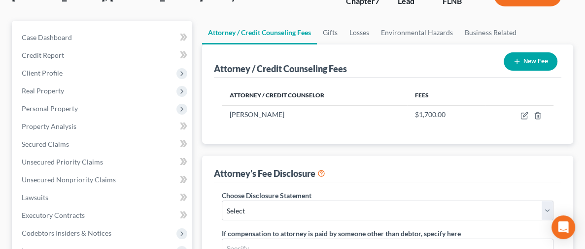
scroll to position [148, 0]
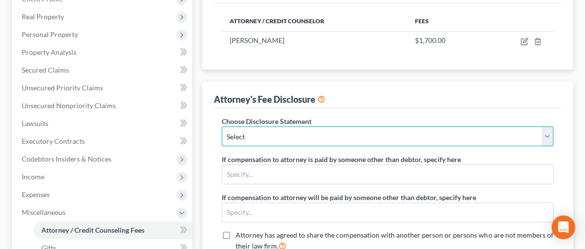
click at [257, 130] on select "Select Attorney Fee Disclosure Statement" at bounding box center [388, 136] width 332 height 20
select select "0"
click at [222, 126] on select "Select Attorney Fee Disclosure Statement" at bounding box center [388, 136] width 332 height 20
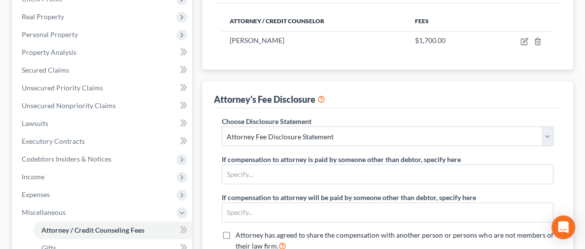
type input "1,400"
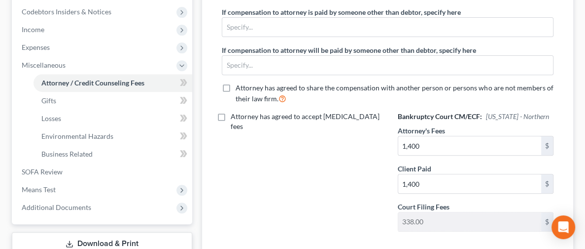
scroll to position [220, 0]
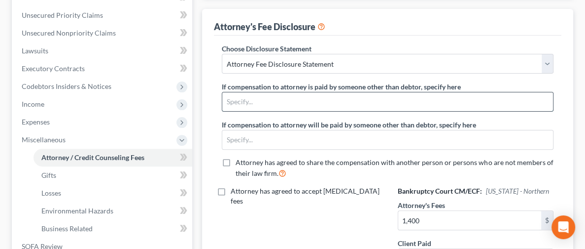
click at [252, 111] on input "text" at bounding box center [387, 101] width 331 height 19
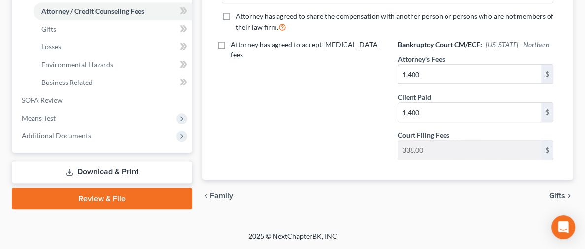
scroll to position [372, 0]
drag, startPoint x: 583, startPoint y: 188, endPoint x: 587, endPoint y: 139, distance: 49.5
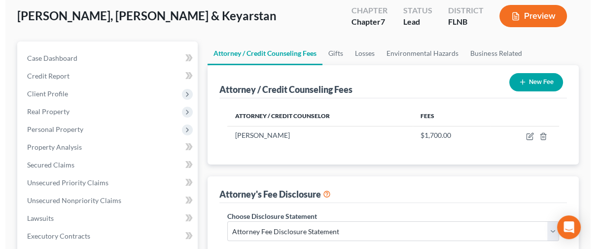
scroll to position [76, 0]
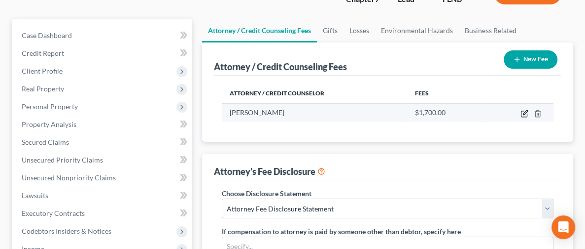
click at [523, 110] on icon "button" at bounding box center [525, 113] width 8 height 8
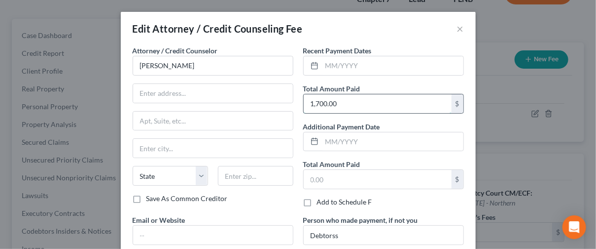
click at [367, 100] on input "1,700.00" at bounding box center [378, 103] width 148 height 19
type input "1,400"
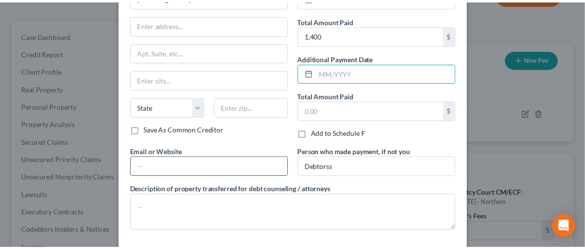
scroll to position [110, 0]
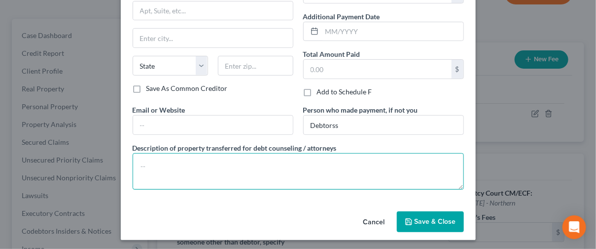
click at [186, 166] on textarea at bounding box center [298, 171] width 331 height 36
type textarea "$1400.00 Fees plus $338.00 Filing fee"
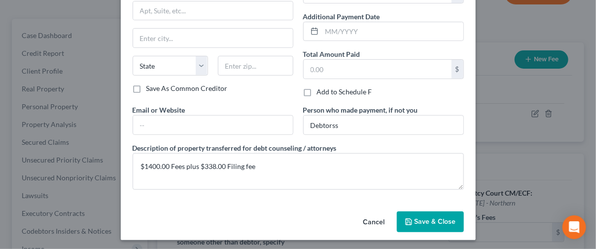
click at [405, 218] on icon "button" at bounding box center [409, 221] width 8 height 8
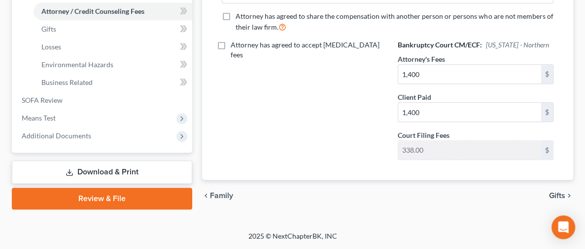
scroll to position [370, 0]
click at [87, 173] on link "Download & Print" at bounding box center [102, 171] width 180 height 23
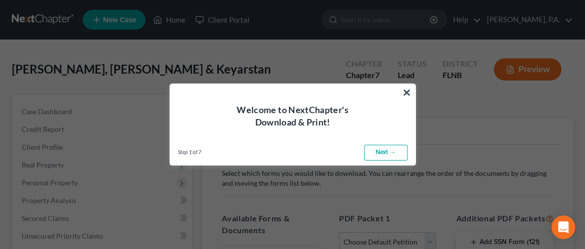
click at [389, 156] on link "Next →" at bounding box center [385, 152] width 43 height 16
select select "0"
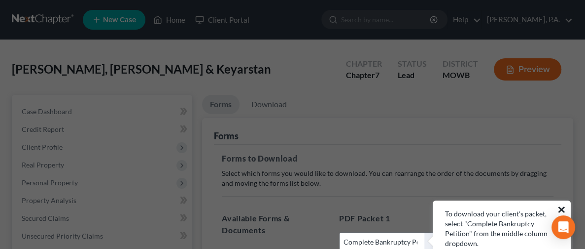
click at [563, 209] on button "×" at bounding box center [561, 209] width 9 height 16
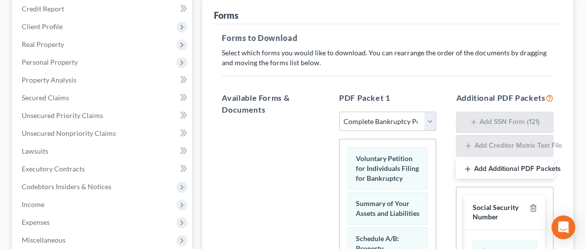
scroll to position [130, 0]
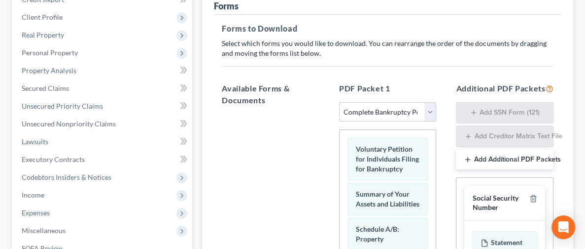
click at [228, 98] on h5 "Available Forms & Documents" at bounding box center [271, 94] width 98 height 24
click at [362, 112] on select "Choose Default Petition PDF Packet Complete Bankruptcy Petition (all forms and …" at bounding box center [388, 112] width 98 height 20
click at [214, 152] on div at bounding box center [270, 249] width 113 height 271
click at [214, 9] on div "Forms" at bounding box center [226, 6] width 25 height 12
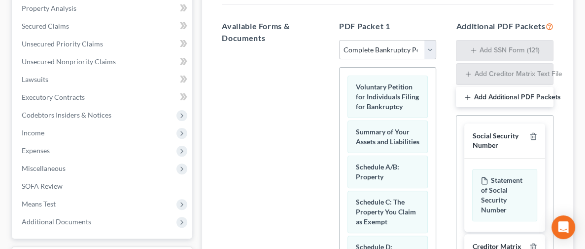
scroll to position [193, 0]
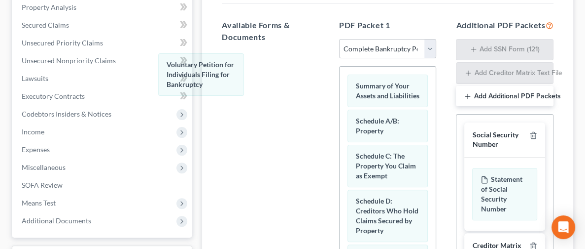
drag, startPoint x: 350, startPoint y: 93, endPoint x: 264, endPoint y: 80, distance: 87.2
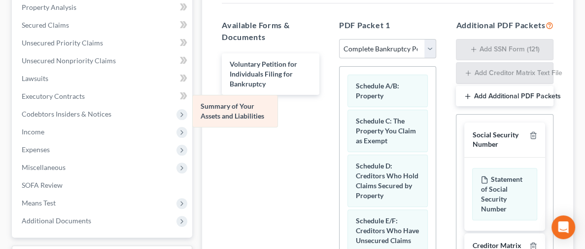
drag, startPoint x: 344, startPoint y: 95, endPoint x: 224, endPoint y: 116, distance: 122.1
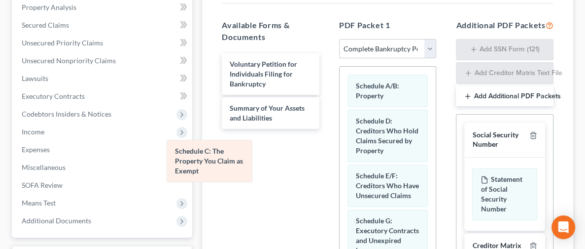
drag, startPoint x: 348, startPoint y: 128, endPoint x: 199, endPoint y: 160, distance: 152.3
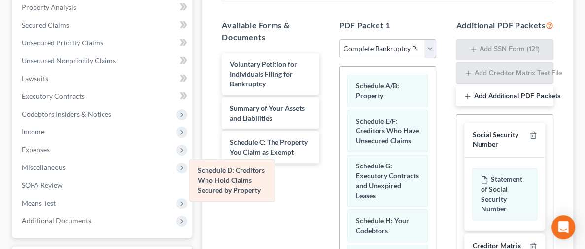
drag, startPoint x: 363, startPoint y: 132, endPoint x: 236, endPoint y: 184, distance: 137.4
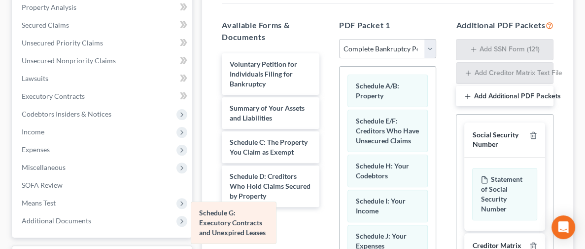
drag, startPoint x: 361, startPoint y: 185, endPoint x: 232, endPoint y: 234, distance: 137.5
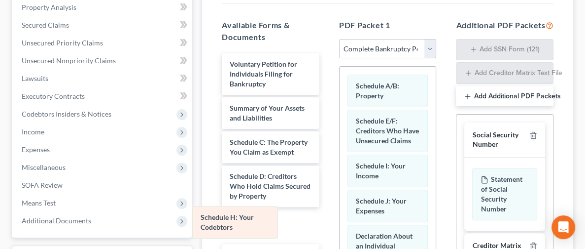
drag, startPoint x: 350, startPoint y: 162, endPoint x: 227, endPoint y: 216, distance: 134.5
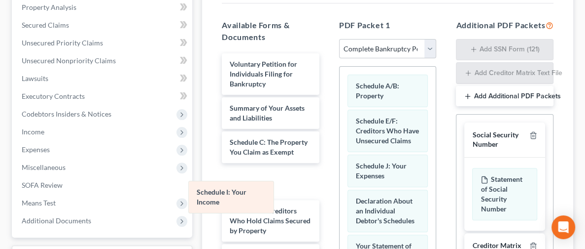
drag, startPoint x: 362, startPoint y: 168, endPoint x: 237, endPoint y: 183, distance: 125.7
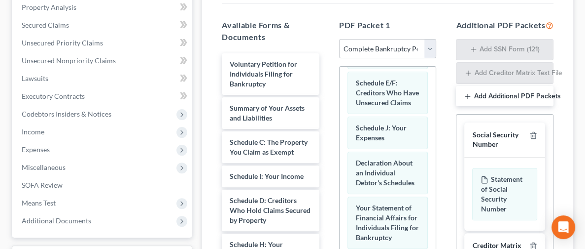
scroll to position [36, 0]
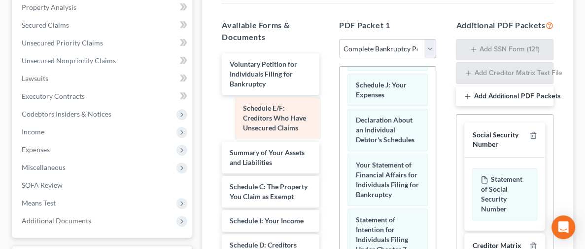
drag, startPoint x: 355, startPoint y: 87, endPoint x: 274, endPoint y: 113, distance: 84.8
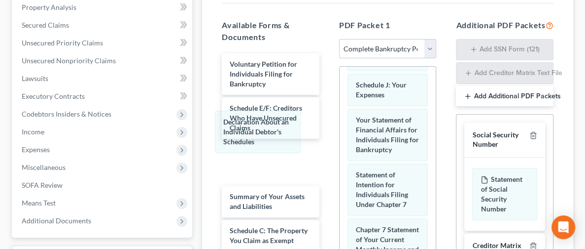
drag, startPoint x: 364, startPoint y: 133, endPoint x: 228, endPoint y: 172, distance: 141.6
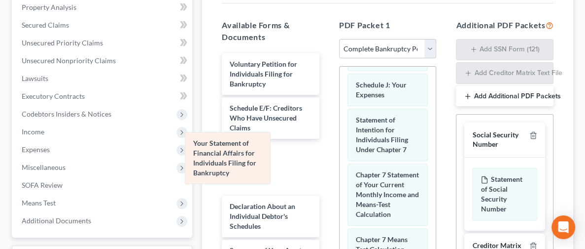
drag, startPoint x: 354, startPoint y: 132, endPoint x: 215, endPoint y: 161, distance: 141.1
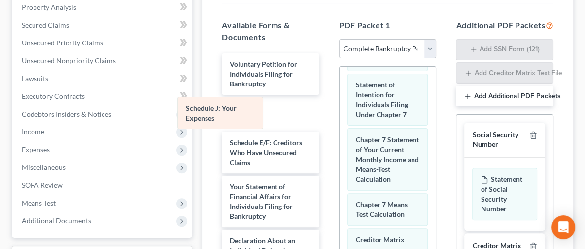
drag, startPoint x: 359, startPoint y: 85, endPoint x: 220, endPoint y: 111, distance: 140.4
click at [340, 111] on div "Schedule J: Your Expenses Schedule A/B: Property Schedule J: Your Expenses Stat…" at bounding box center [388, 253] width 97 height 445
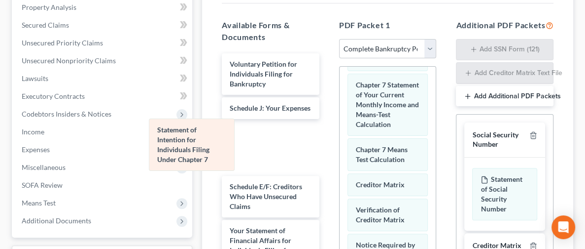
drag, startPoint x: 355, startPoint y: 108, endPoint x: 217, endPoint y: 153, distance: 145.0
click at [340, 153] on div "Statement of Intention for Individuals Filing Under Chapter 7 Schedule A/B: Pro…" at bounding box center [388, 226] width 97 height 390
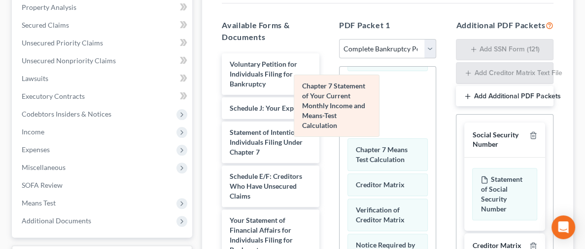
scroll to position [33, 0]
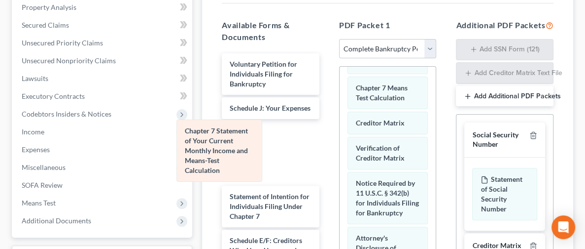
drag, startPoint x: 349, startPoint y: 116, endPoint x: 210, endPoint y: 165, distance: 147.2
click at [340, 165] on div "Chapter 7 Statement of Your Current Monthly Income and Means-Test Calculation S…" at bounding box center [388, 196] width 97 height 325
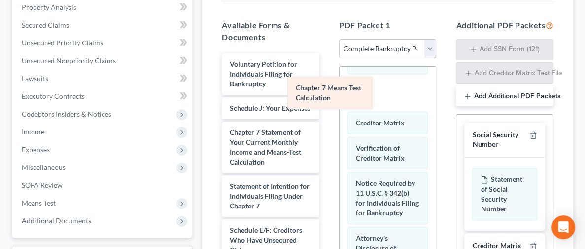
scroll to position [0, 0]
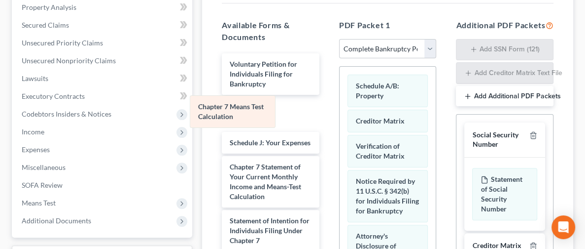
drag, startPoint x: 350, startPoint y: 88, endPoint x: 224, endPoint y: 109, distance: 127.5
click at [340, 109] on div "Chapter 7 Means Test Calculation Schedule A/B: Property Chapter 7 Means Test Ca…" at bounding box center [388, 212] width 97 height 290
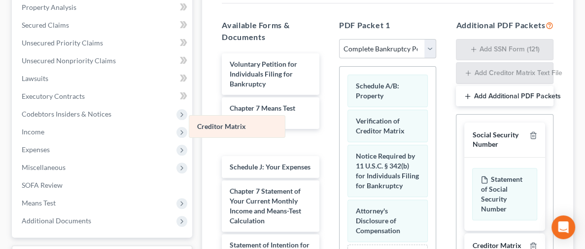
drag, startPoint x: 355, startPoint y: 115, endPoint x: 218, endPoint y: 145, distance: 139.9
click at [340, 145] on div "Creditor Matrix Schedule A/B: Property Creditor Matrix Verification of Creditor…" at bounding box center [388, 199] width 97 height 265
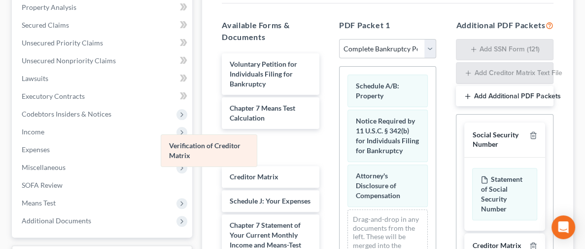
drag, startPoint x: 371, startPoint y: 109, endPoint x: 227, endPoint y: 140, distance: 146.6
click at [340, 146] on div "Verification of Creditor Matrix Schedule A/B: Property Verification of Creditor…" at bounding box center [388, 182] width 97 height 230
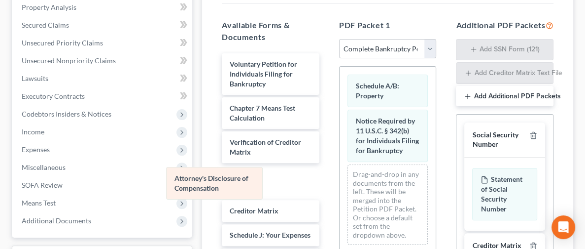
drag, startPoint x: 359, startPoint y: 175, endPoint x: 210, endPoint y: 189, distance: 150.1
click at [340, 189] on div "Attorney's Disclosure of Compensation Schedule A/B: Property Notice Required by…" at bounding box center [388, 159] width 97 height 185
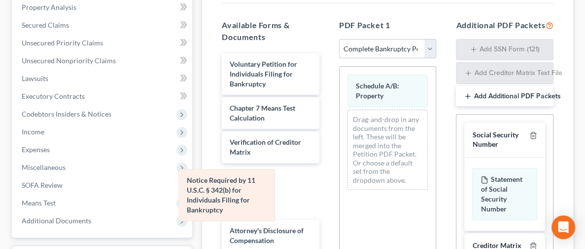
drag, startPoint x: 364, startPoint y: 132, endPoint x: 223, endPoint y: 202, distance: 156.8
click at [340, 197] on div "Notice Required by 11 U.S.C. § 342(b) for Individuals Filing for Bankruptcy Sch…" at bounding box center [388, 132] width 97 height 131
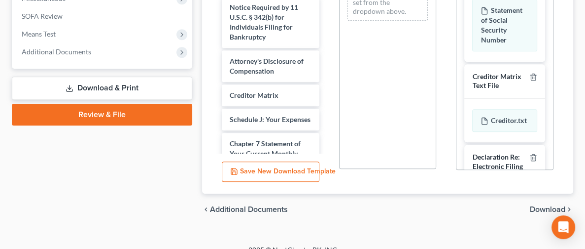
scroll to position [374, 0]
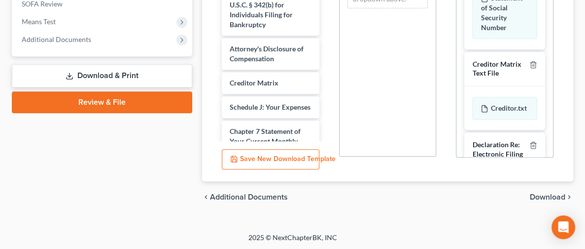
click at [555, 198] on span "Download" at bounding box center [548, 197] width 36 height 8
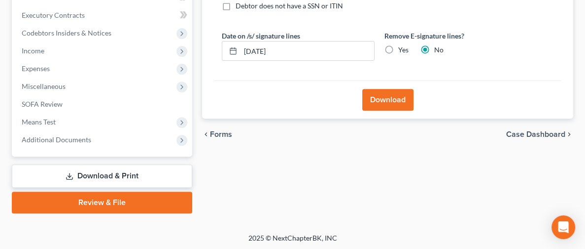
click at [367, 101] on button "Download" at bounding box center [387, 100] width 51 height 22
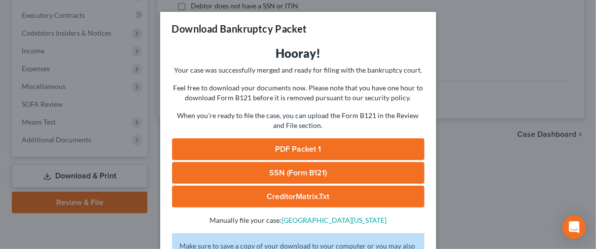
click at [313, 139] on link "PDF Packet 1" at bounding box center [298, 149] width 252 height 22
click at [468, 26] on div "Download Bankruptcy Packet Hooray! Your case was successfully merged and ready …" at bounding box center [298, 124] width 596 height 249
